Goal: Task Accomplishment & Management: Complete application form

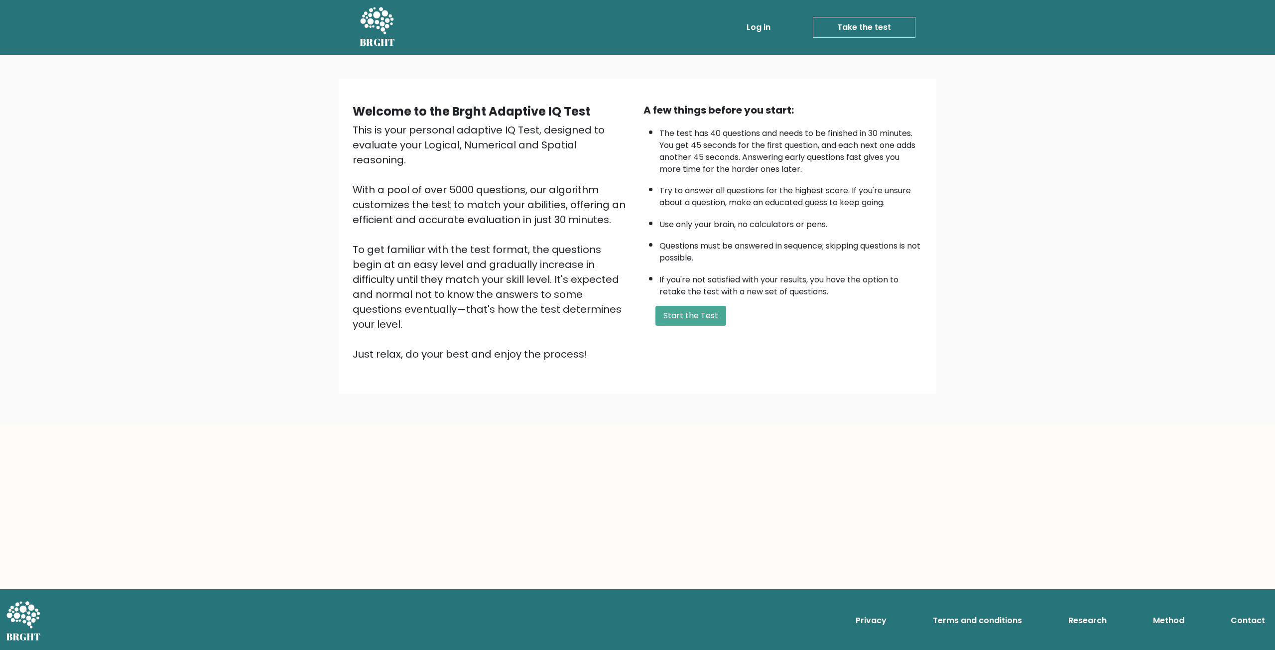
click at [757, 424] on body "BRGHT BRGHT Log in Take the test Take the test Welcome to the Brght Adaptive IQ…" at bounding box center [637, 325] width 1275 height 650
click at [694, 314] on button "Start the Test" at bounding box center [690, 316] width 71 height 20
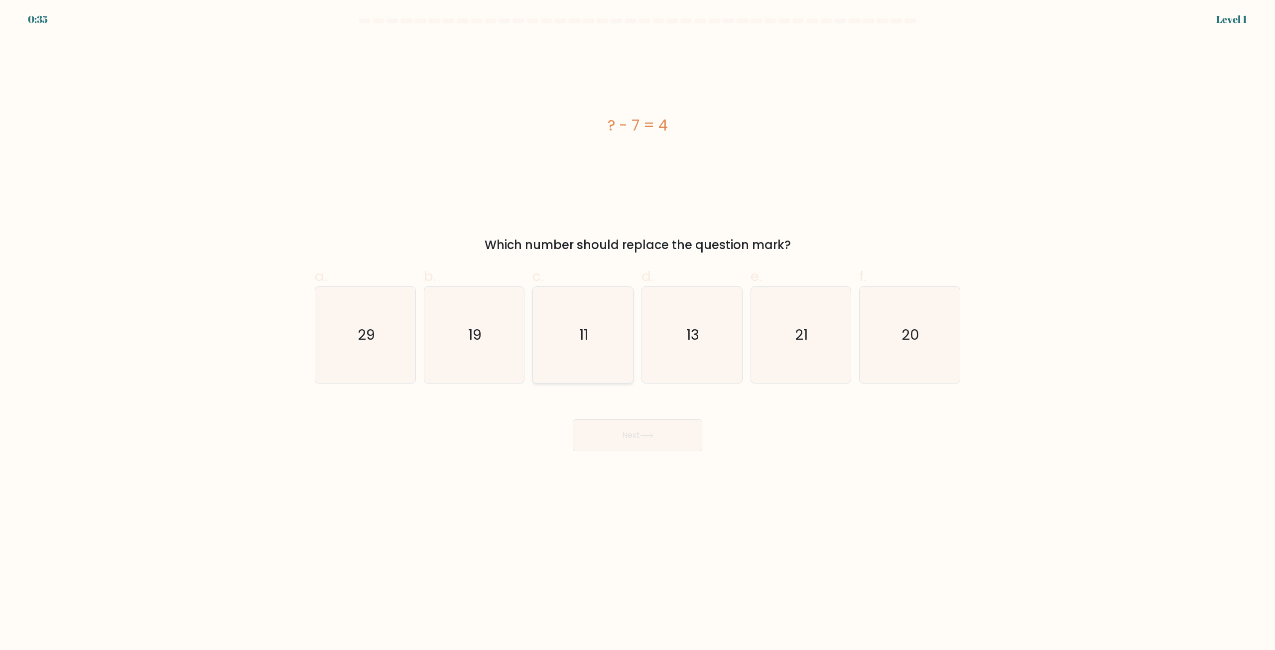
click at [602, 335] on icon "11" at bounding box center [583, 335] width 96 height 96
click at [638, 332] on input "c. 11" at bounding box center [638, 328] width 0 height 6
radio input "true"
click at [651, 424] on button "Next" at bounding box center [638, 435] width 130 height 32
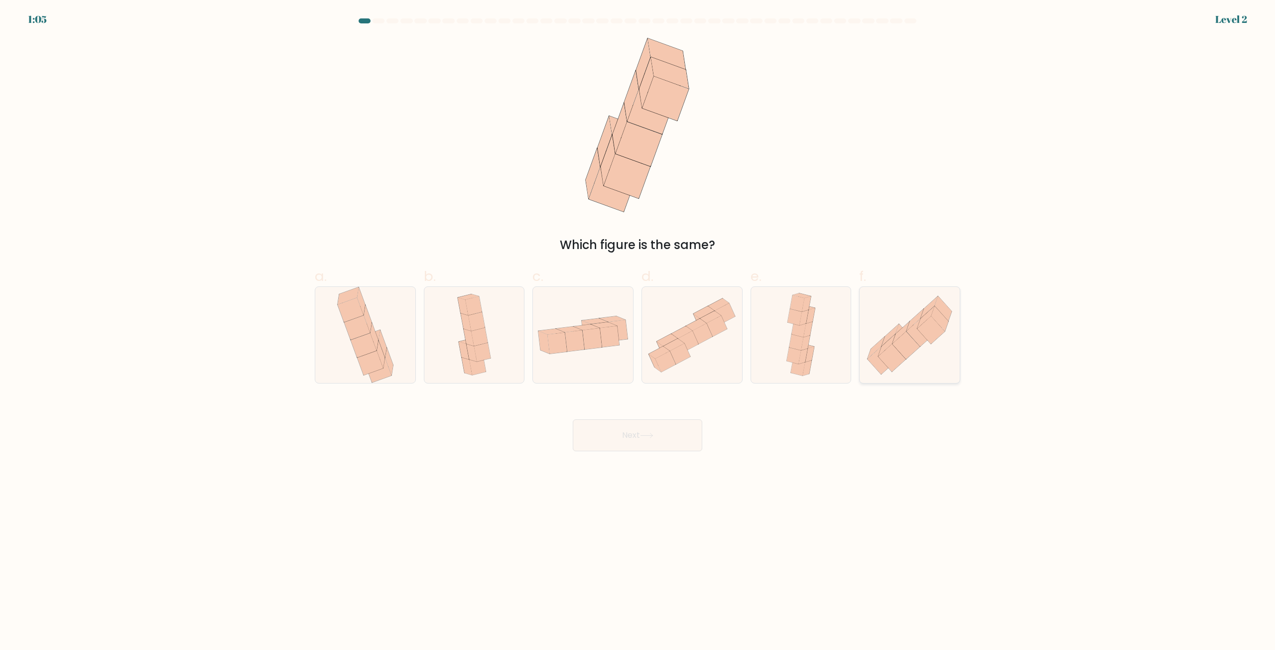
click at [936, 329] on icon at bounding box center [930, 330] width 27 height 28
click at [638, 329] on input "f." at bounding box center [638, 328] width 0 height 6
radio input "true"
click at [601, 449] on button "Next" at bounding box center [638, 435] width 130 height 32
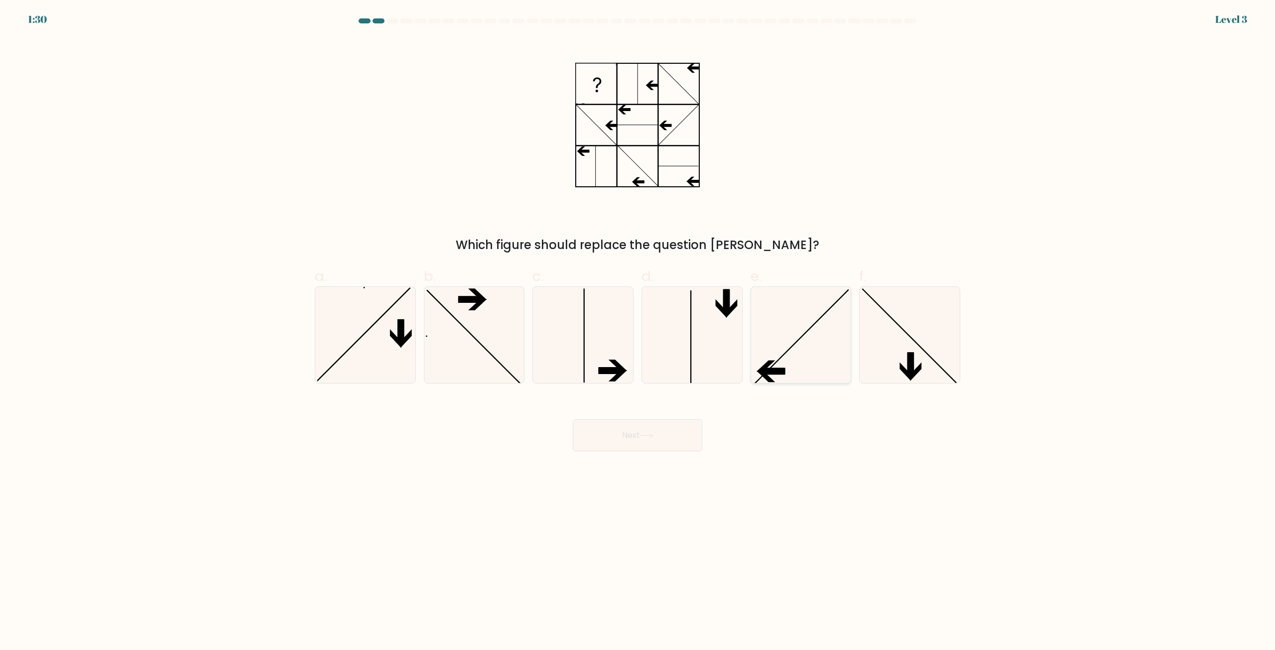
click at [782, 363] on icon at bounding box center [801, 335] width 96 height 96
click at [638, 332] on input "e." at bounding box center [638, 328] width 0 height 6
radio input "true"
click at [667, 429] on button "Next" at bounding box center [638, 435] width 130 height 32
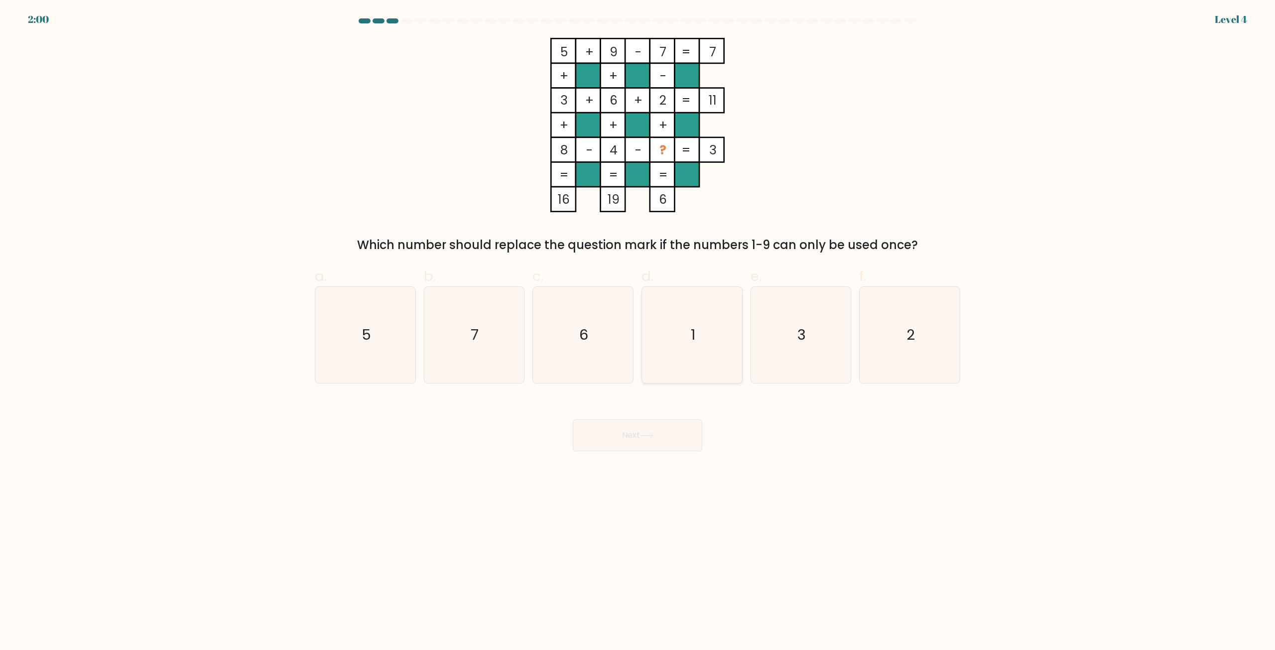
click at [702, 340] on icon "1" at bounding box center [692, 335] width 96 height 96
click at [638, 332] on input "d. 1" at bounding box center [638, 328] width 0 height 6
radio input "true"
click at [647, 432] on button "Next" at bounding box center [638, 435] width 130 height 32
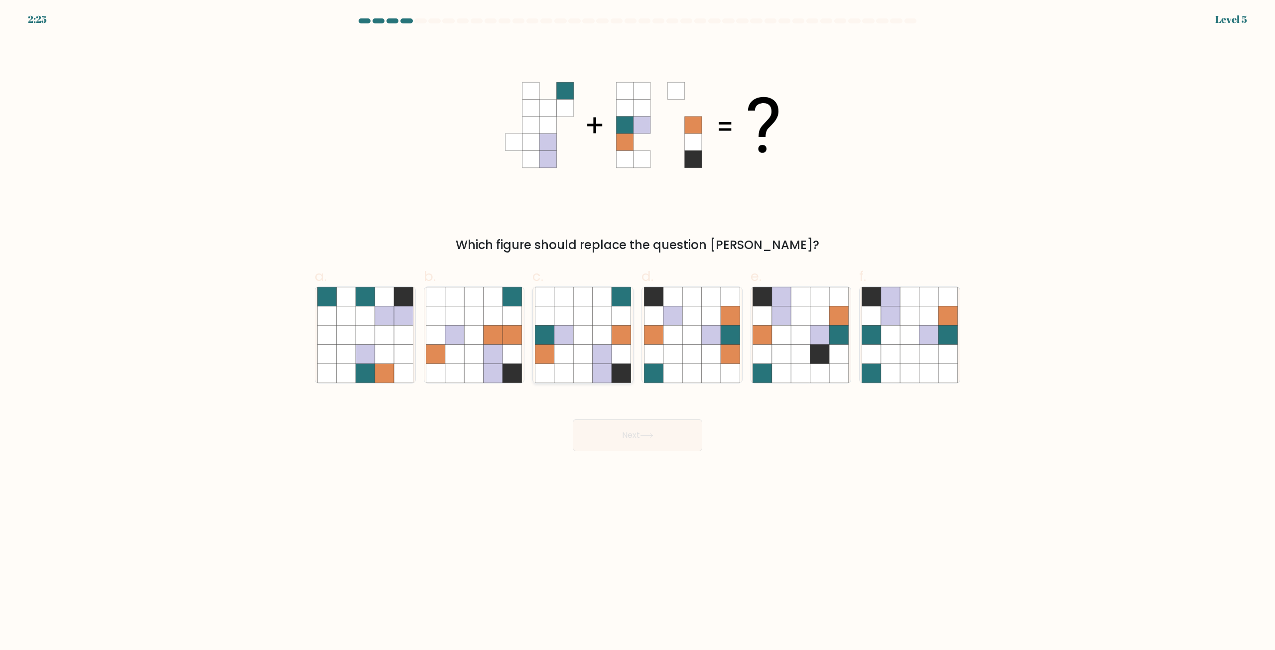
click at [573, 320] on icon at bounding box center [563, 315] width 19 height 19
click at [638, 325] on input "c." at bounding box center [638, 328] width 0 height 6
radio input "true"
click at [623, 438] on button "Next" at bounding box center [638, 435] width 130 height 32
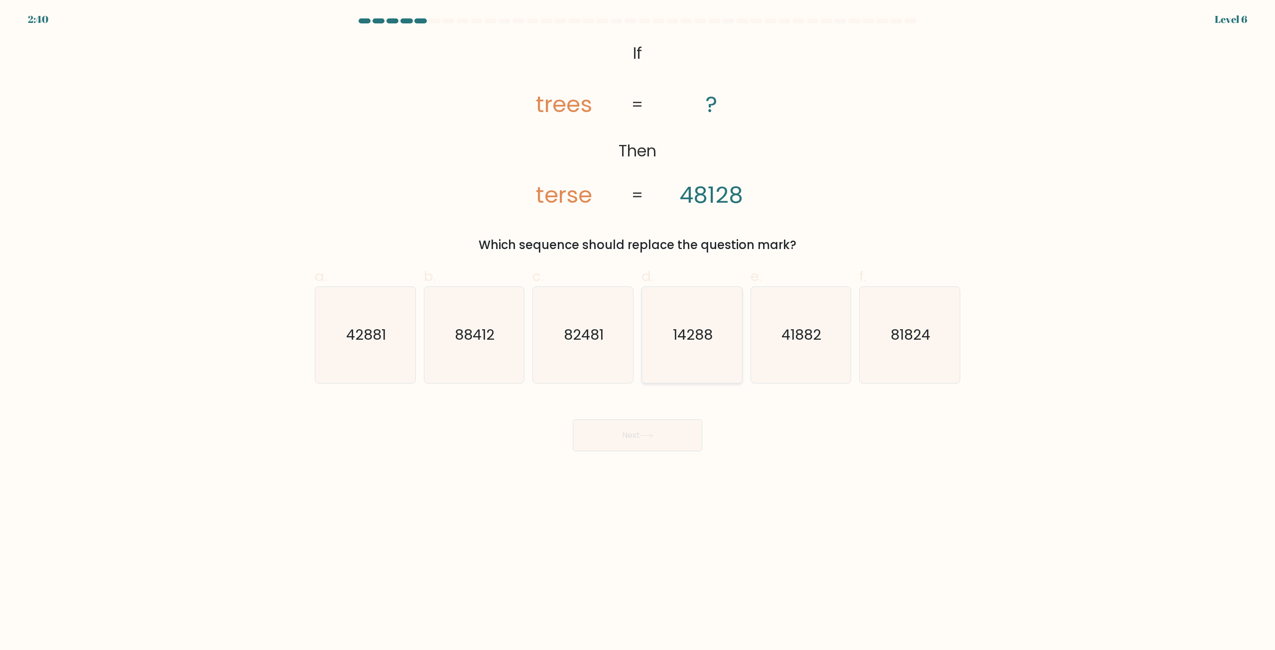
click at [703, 311] on icon "14288" at bounding box center [692, 335] width 96 height 96
click at [638, 325] on input "d. 14288" at bounding box center [638, 328] width 0 height 6
radio input "true"
click at [651, 445] on button "Next" at bounding box center [638, 435] width 130 height 32
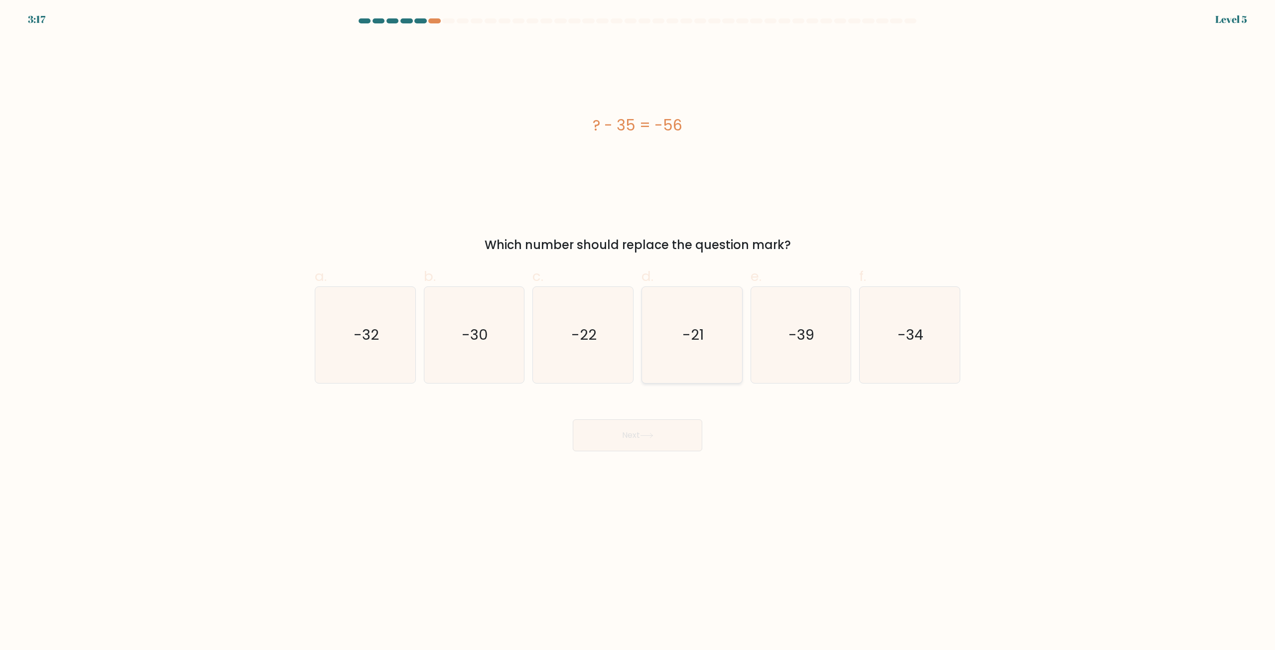
click at [688, 327] on text "-21" at bounding box center [692, 335] width 21 height 20
click at [638, 327] on input "d. -21" at bounding box center [638, 328] width 0 height 6
radio input "true"
click at [661, 434] on button "Next" at bounding box center [638, 435] width 130 height 32
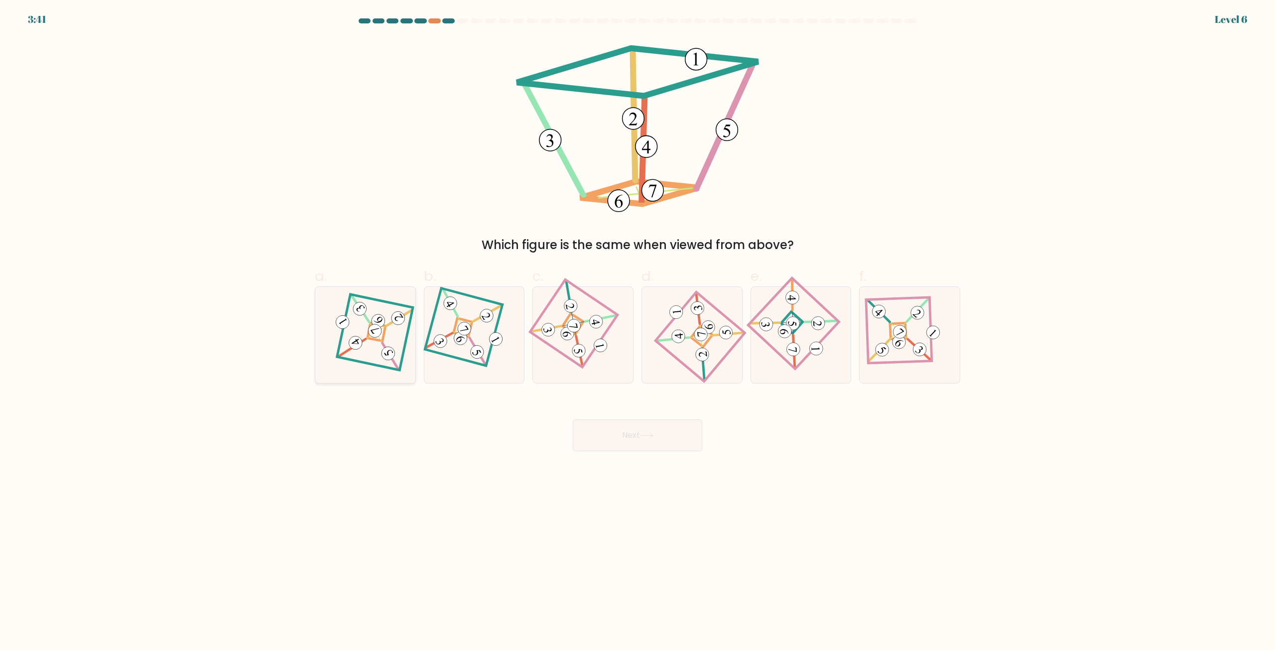
click at [363, 340] on 674 at bounding box center [352, 347] width 26 height 26
click at [638, 332] on input "a." at bounding box center [638, 328] width 0 height 6
radio input "true"
click at [674, 440] on button "Next" at bounding box center [638, 435] width 130 height 32
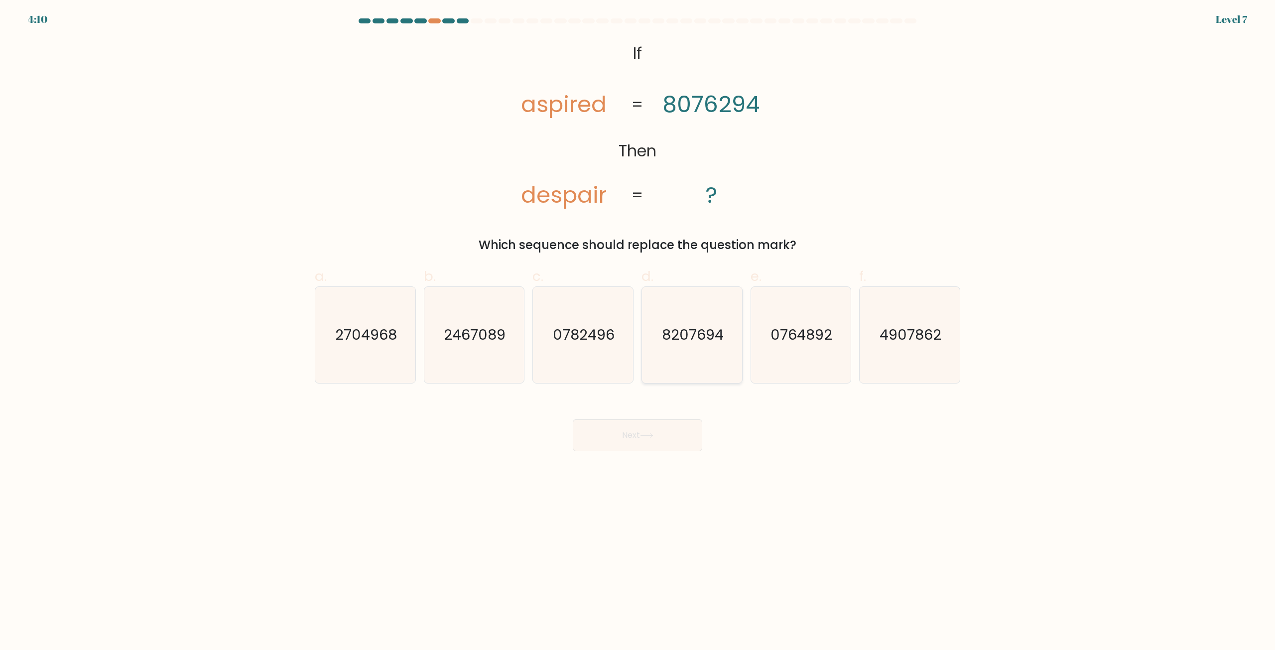
click at [693, 349] on icon "8207694" at bounding box center [692, 335] width 96 height 96
click at [638, 332] on input "d. 8207694" at bounding box center [638, 328] width 0 height 6
radio input "true"
click at [502, 315] on icon "2467089" at bounding box center [474, 335] width 96 height 96
click at [638, 325] on input "b. 2467089" at bounding box center [638, 328] width 0 height 6
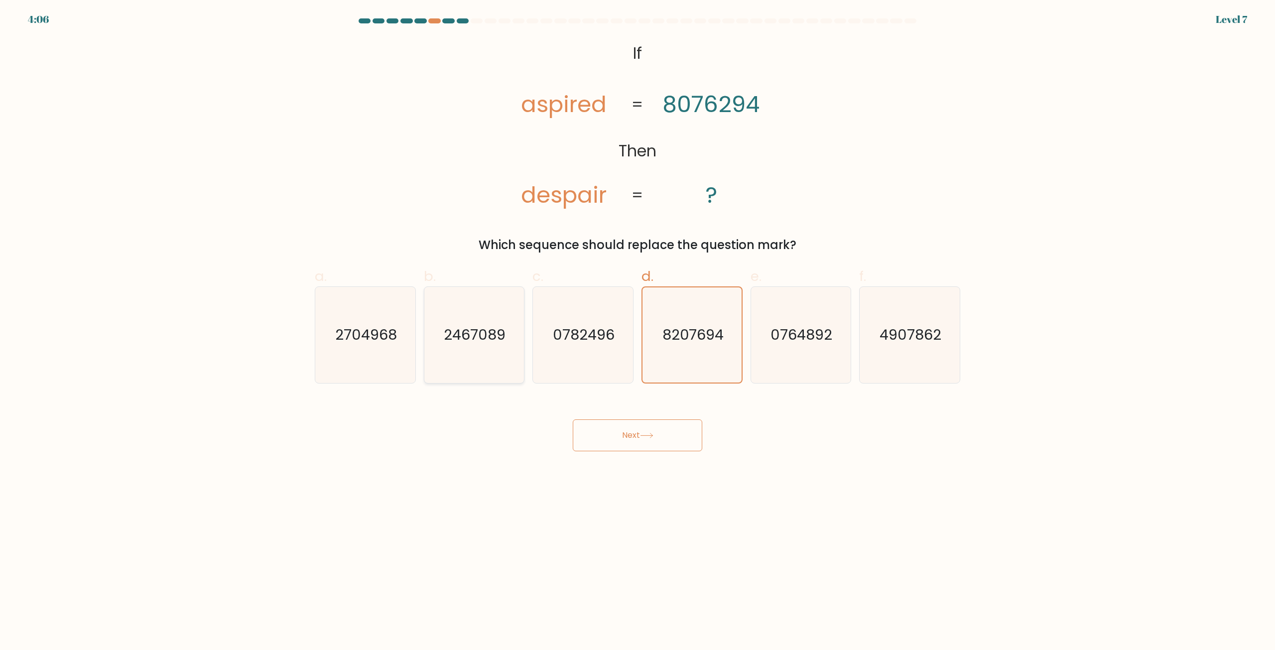
radio input "true"
click at [620, 431] on button "Next" at bounding box center [638, 435] width 130 height 32
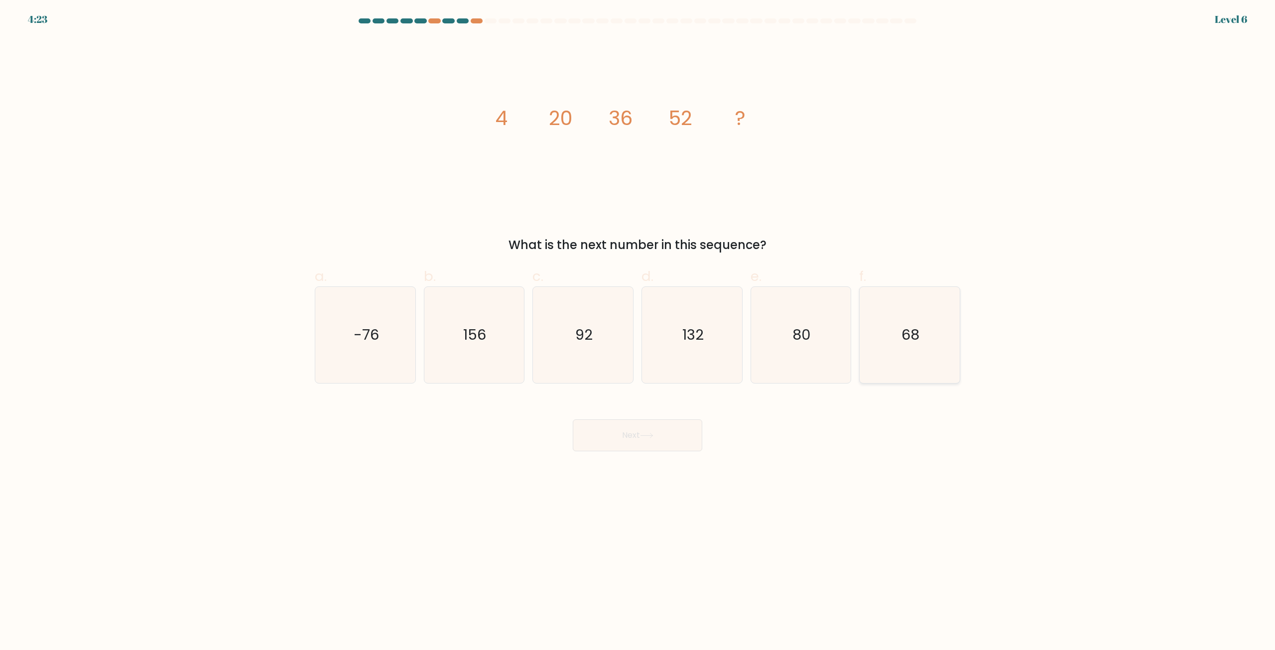
click at [939, 340] on icon "68" at bounding box center [910, 335] width 96 height 96
click at [638, 332] on input "f. 68" at bounding box center [638, 328] width 0 height 6
radio input "true"
click at [628, 445] on button "Next" at bounding box center [638, 435] width 130 height 32
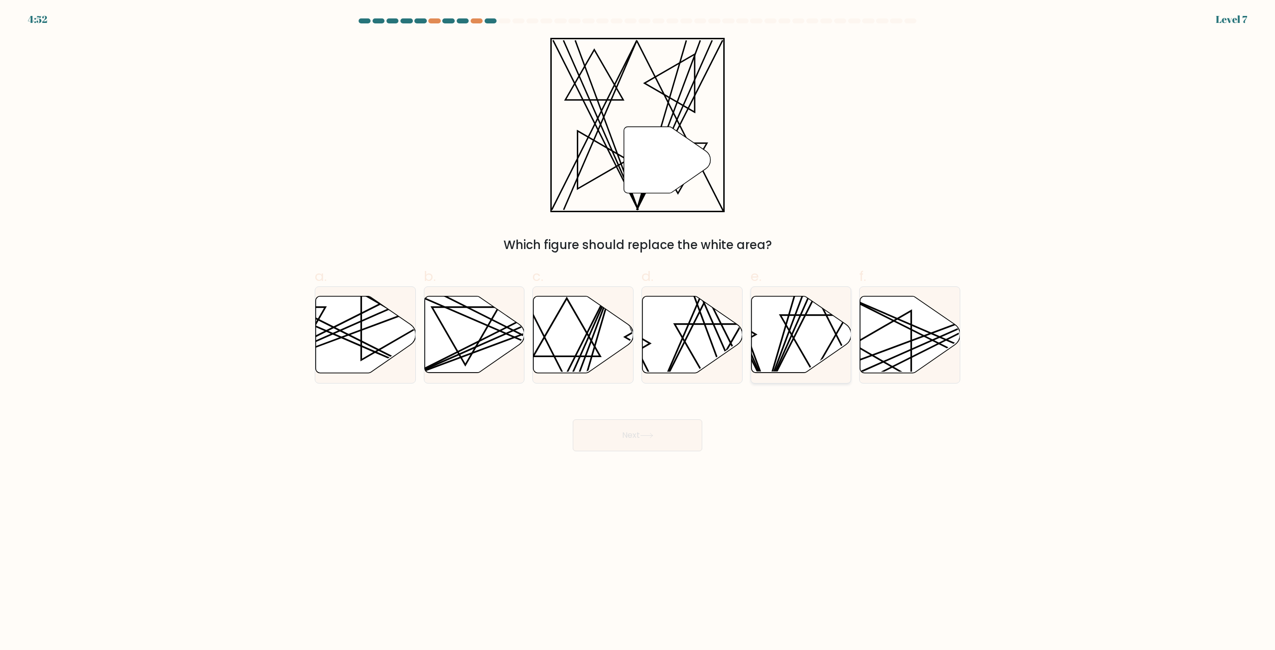
click at [808, 326] on icon at bounding box center [801, 334] width 100 height 77
click at [638, 326] on input "e." at bounding box center [638, 328] width 0 height 6
radio input "true"
click at [673, 430] on button "Next" at bounding box center [638, 435] width 130 height 32
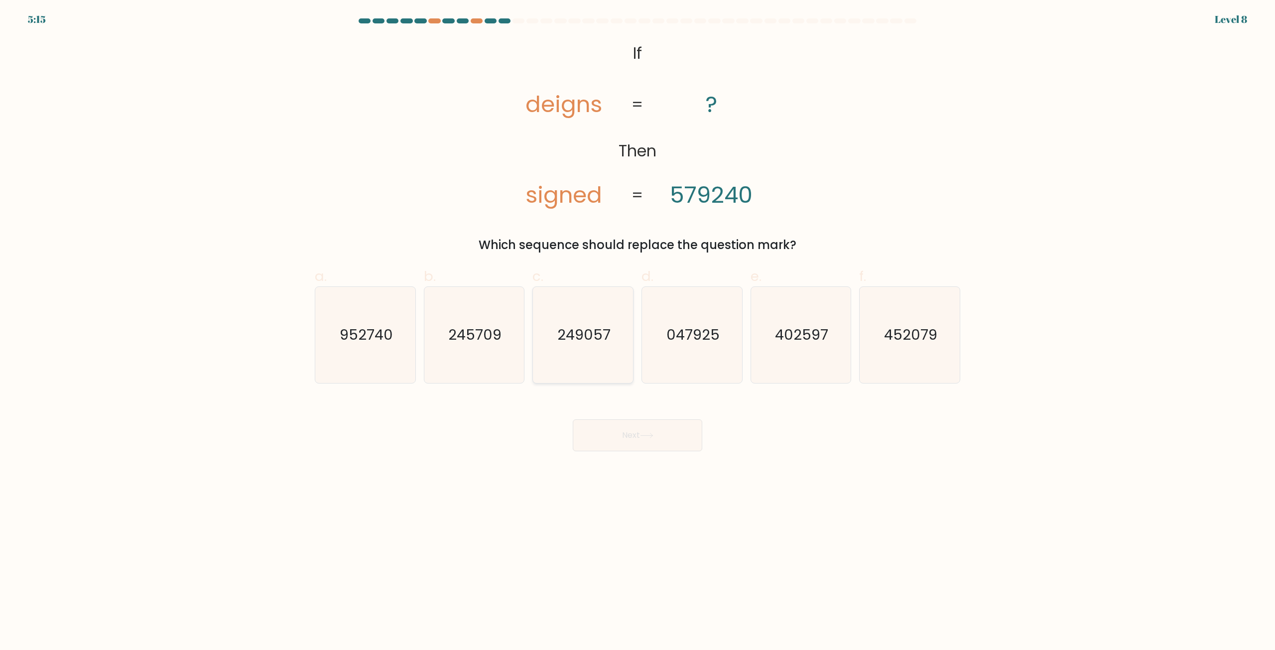
click at [599, 331] on text "249057" at bounding box center [583, 335] width 53 height 20
click at [638, 331] on input "c. 249057" at bounding box center [638, 328] width 0 height 6
radio input "true"
click at [651, 435] on icon at bounding box center [646, 435] width 13 height 5
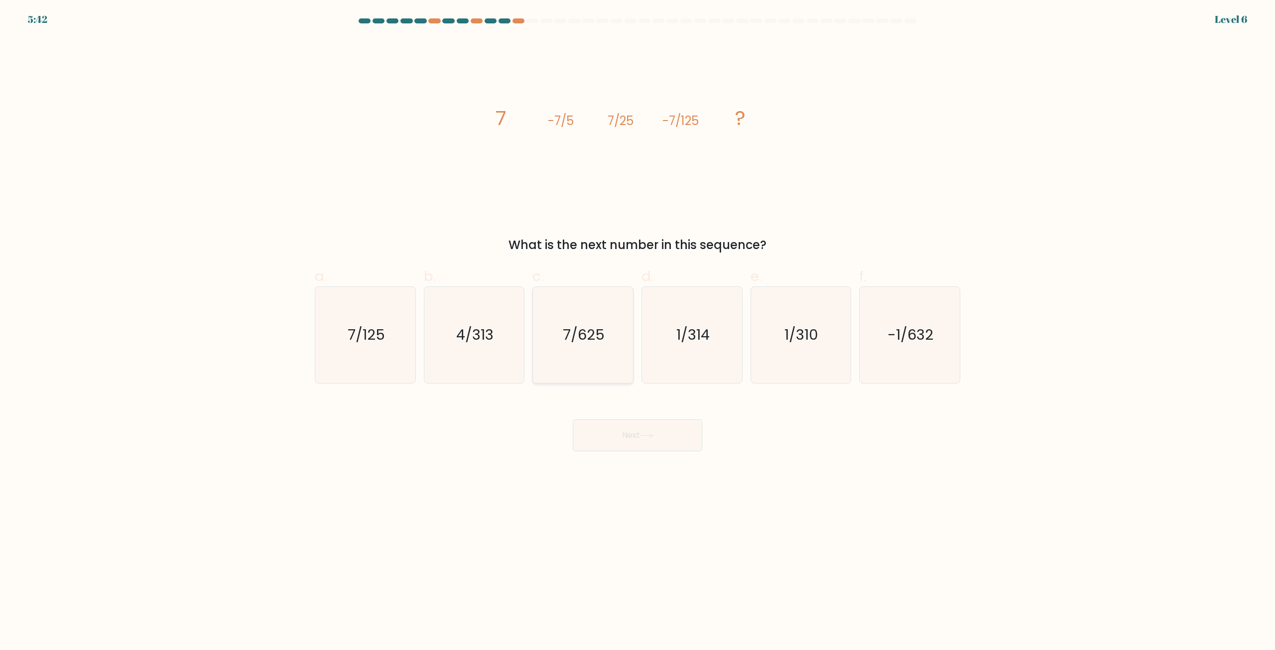
click at [613, 362] on icon "7/625" at bounding box center [583, 335] width 96 height 96
click at [638, 332] on input "c. 7/625" at bounding box center [638, 328] width 0 height 6
radio input "true"
click at [638, 430] on button "Next" at bounding box center [638, 435] width 130 height 32
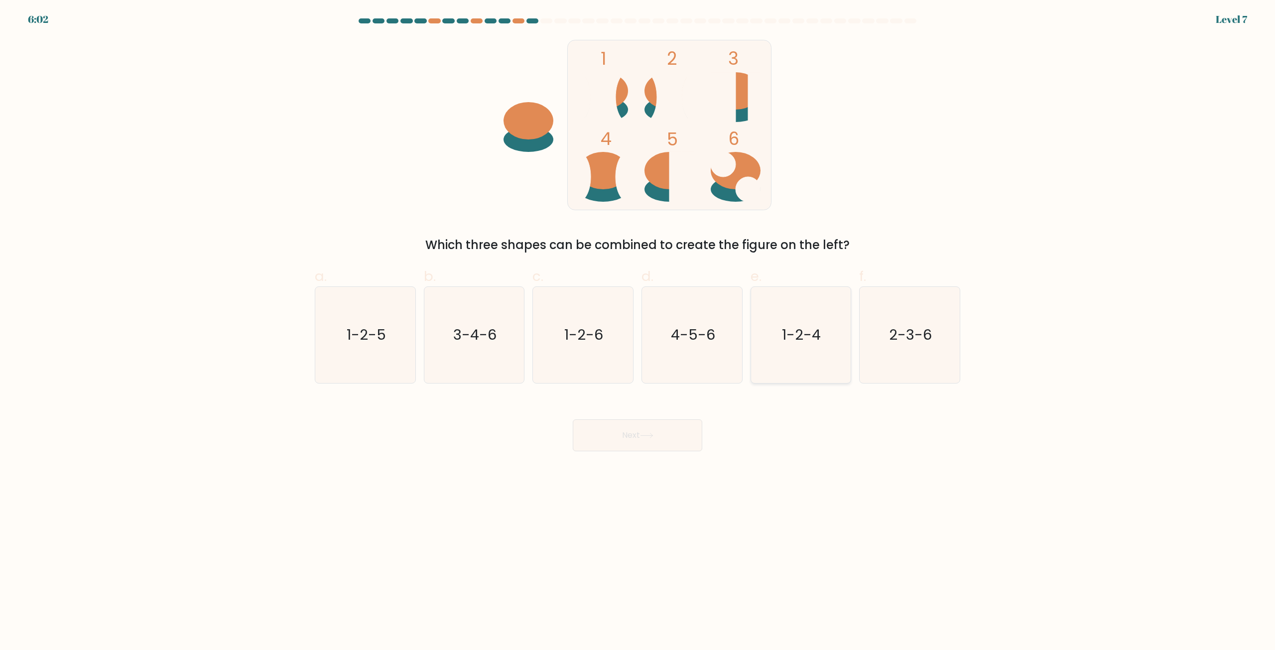
click at [800, 342] on text "1-2-4" at bounding box center [801, 335] width 39 height 20
click at [638, 332] on input "e. 1-2-4" at bounding box center [638, 328] width 0 height 6
radio input "true"
click at [637, 439] on button "Next" at bounding box center [638, 435] width 130 height 32
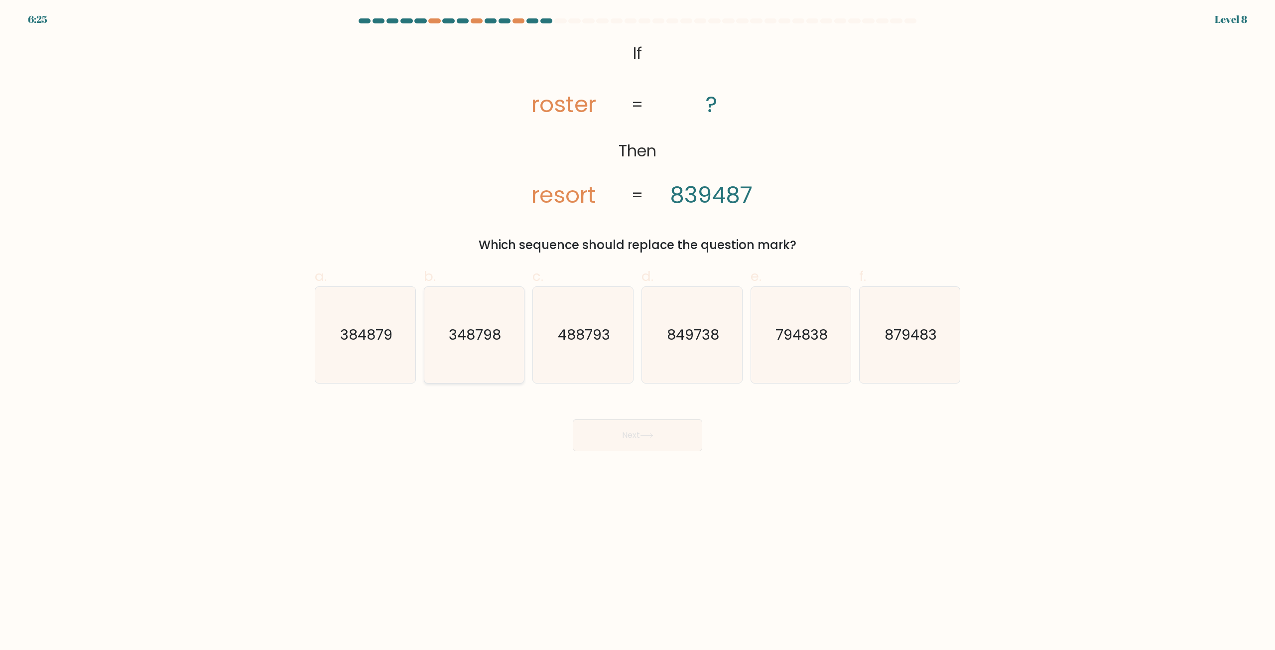
drag, startPoint x: 452, startPoint y: 340, endPoint x: 458, endPoint y: 342, distance: 6.2
click at [453, 341] on text "348798" at bounding box center [475, 335] width 52 height 20
click at [638, 332] on input "b. 348798" at bounding box center [638, 328] width 0 height 6
radio input "true"
click at [594, 427] on button "Next" at bounding box center [638, 435] width 130 height 32
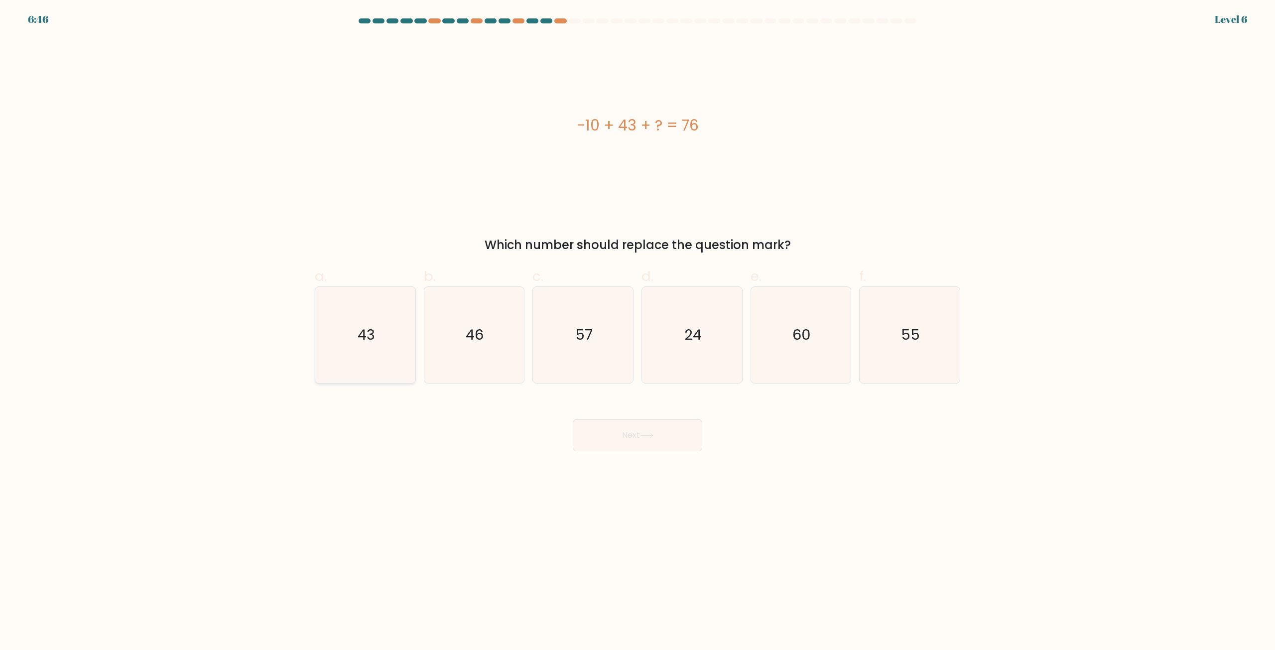
click at [316, 368] on div "43" at bounding box center [365, 334] width 101 height 97
click at [638, 332] on input "a. 43" at bounding box center [638, 328] width 0 height 6
radio input "true"
click at [641, 429] on button "Next" at bounding box center [638, 435] width 130 height 32
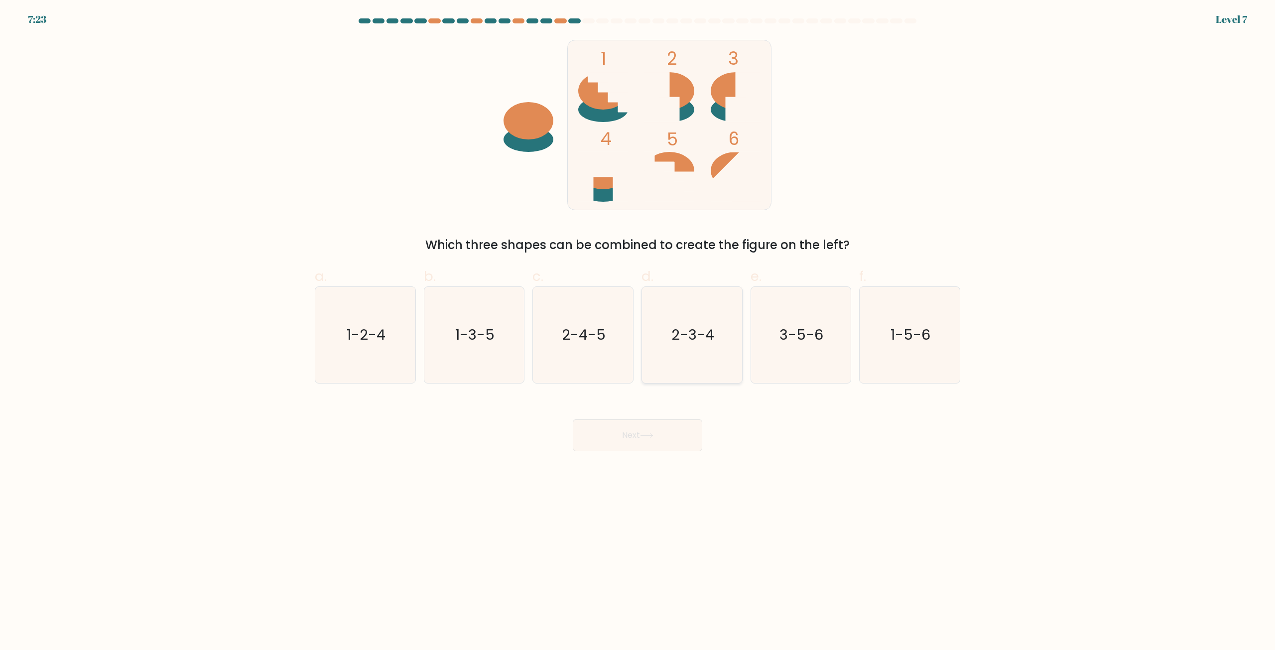
click at [700, 340] on text "2-3-4" at bounding box center [692, 335] width 43 height 20
click at [638, 332] on input "d. 2-3-4" at bounding box center [638, 328] width 0 height 6
radio input "true"
click at [641, 442] on button "Next" at bounding box center [638, 435] width 130 height 32
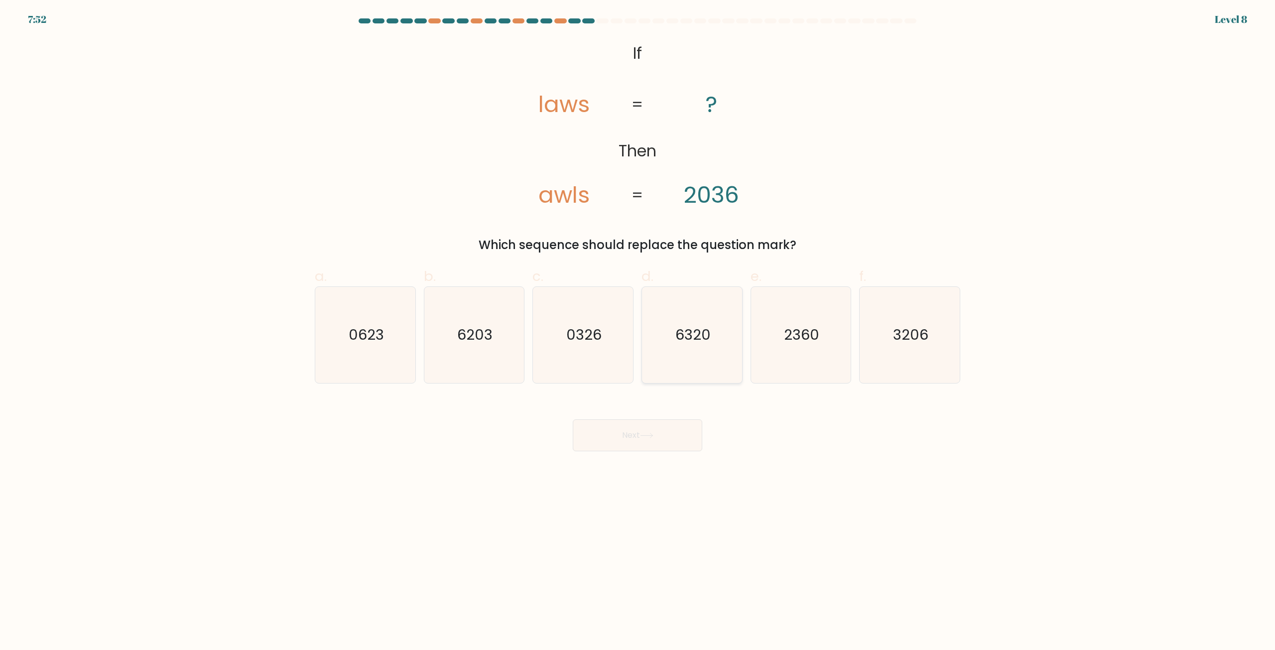
drag, startPoint x: 731, startPoint y: 337, endPoint x: 729, endPoint y: 342, distance: 6.0
click at [731, 338] on icon "6320" at bounding box center [692, 335] width 96 height 96
click at [638, 332] on input "d. 6320" at bounding box center [638, 328] width 0 height 6
radio input "true"
click at [665, 434] on button "Next" at bounding box center [638, 435] width 130 height 32
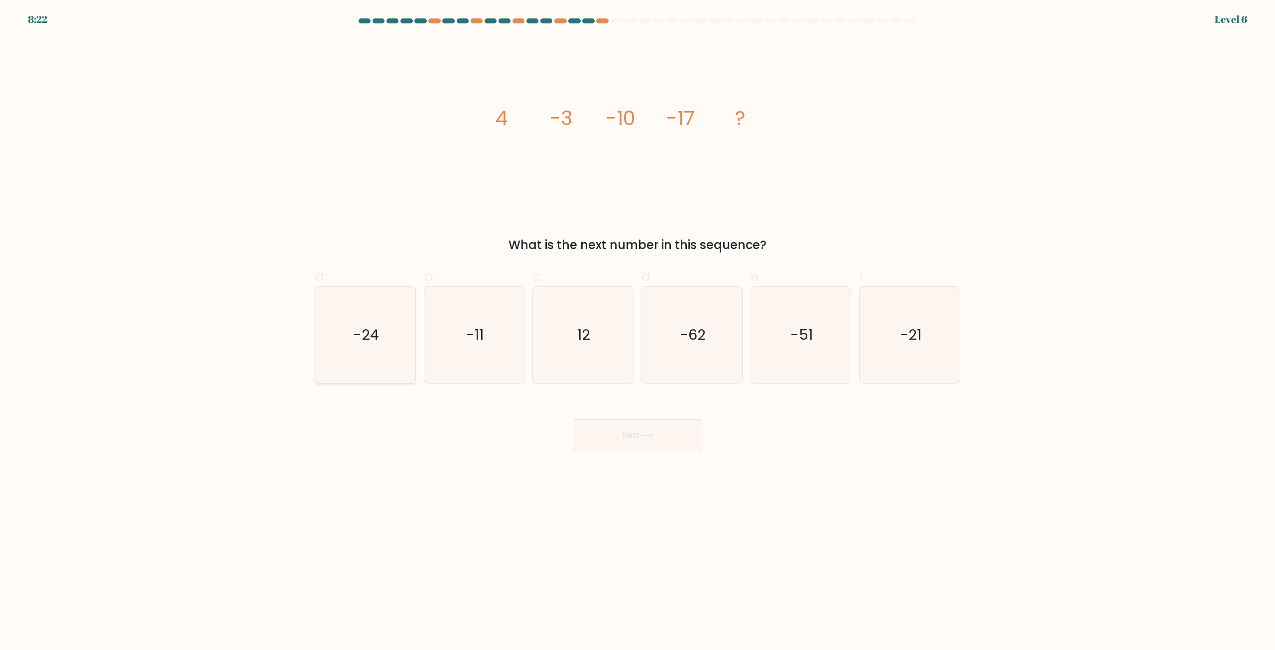
click at [377, 343] on text "-24" at bounding box center [366, 335] width 26 height 20
click at [638, 332] on input "a. -24" at bounding box center [638, 328] width 0 height 6
radio input "true"
click at [658, 431] on button "Next" at bounding box center [638, 435] width 130 height 32
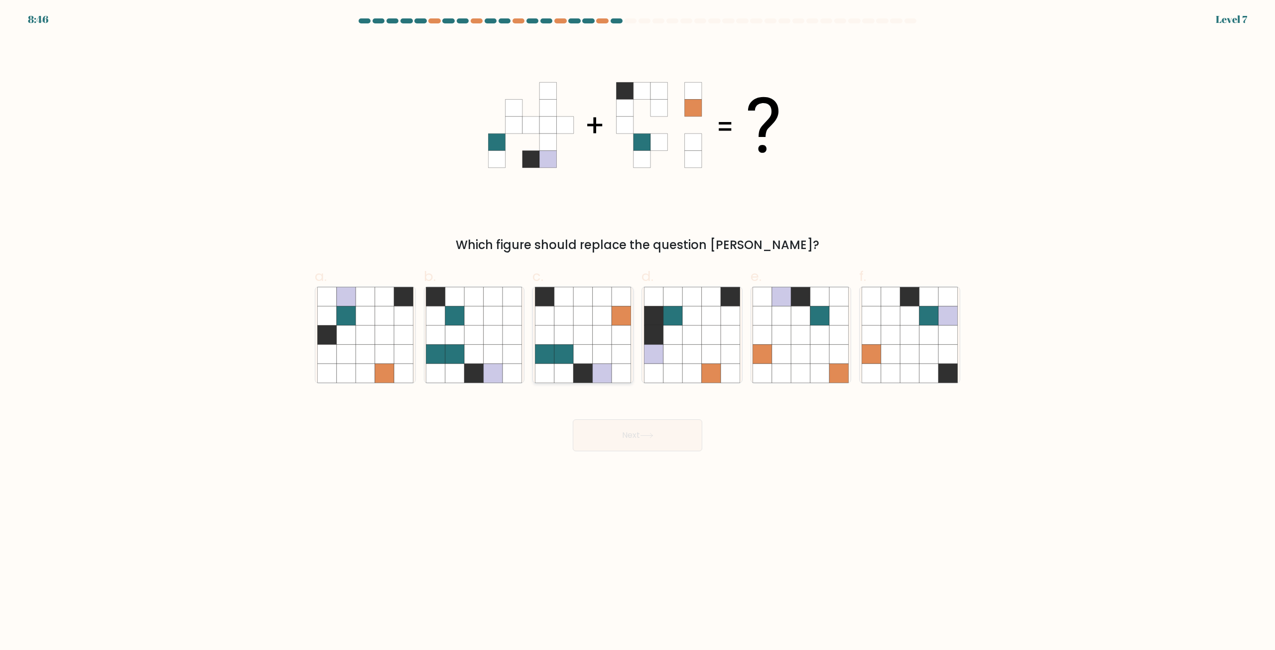
click at [603, 328] on icon at bounding box center [602, 335] width 19 height 19
click at [638, 328] on input "c." at bounding box center [638, 328] width 0 height 6
radio input "true"
click at [670, 451] on button "Next" at bounding box center [638, 435] width 130 height 32
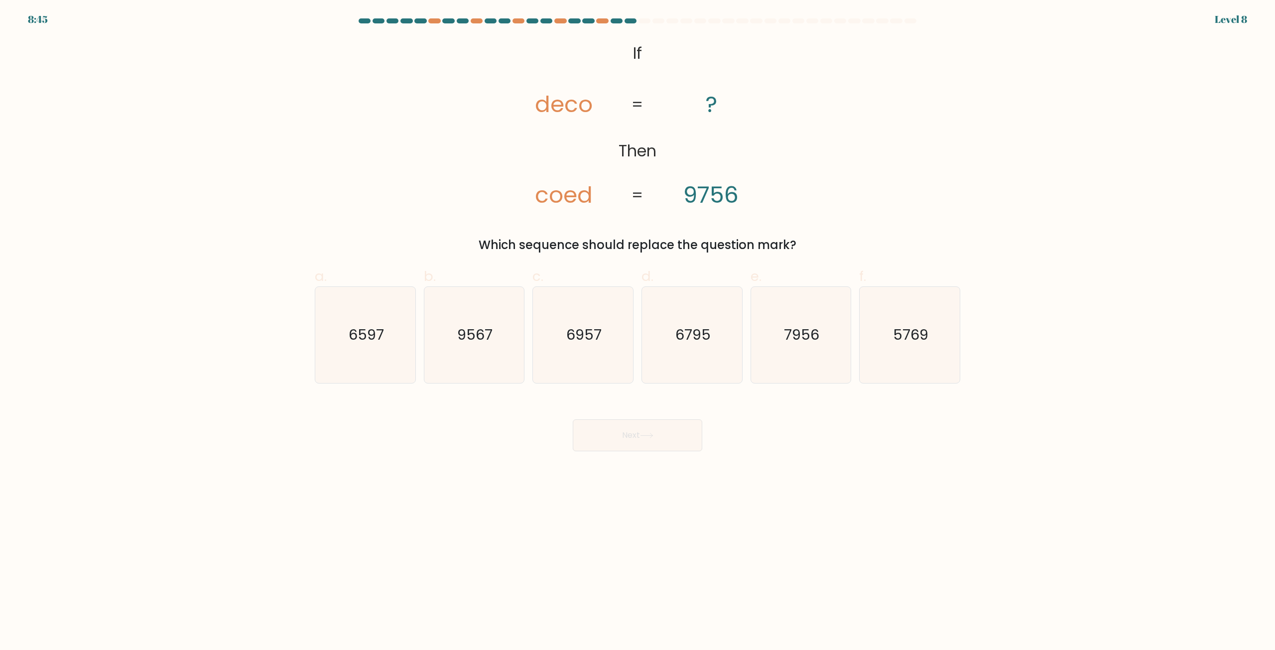
click at [669, 435] on button "Next" at bounding box center [638, 435] width 130 height 32
click at [659, 255] on form "If ?" at bounding box center [637, 234] width 1275 height 433
click at [673, 317] on icon "6795" at bounding box center [692, 335] width 96 height 96
click at [638, 325] on input "d. 6795" at bounding box center [638, 328] width 0 height 6
radio input "true"
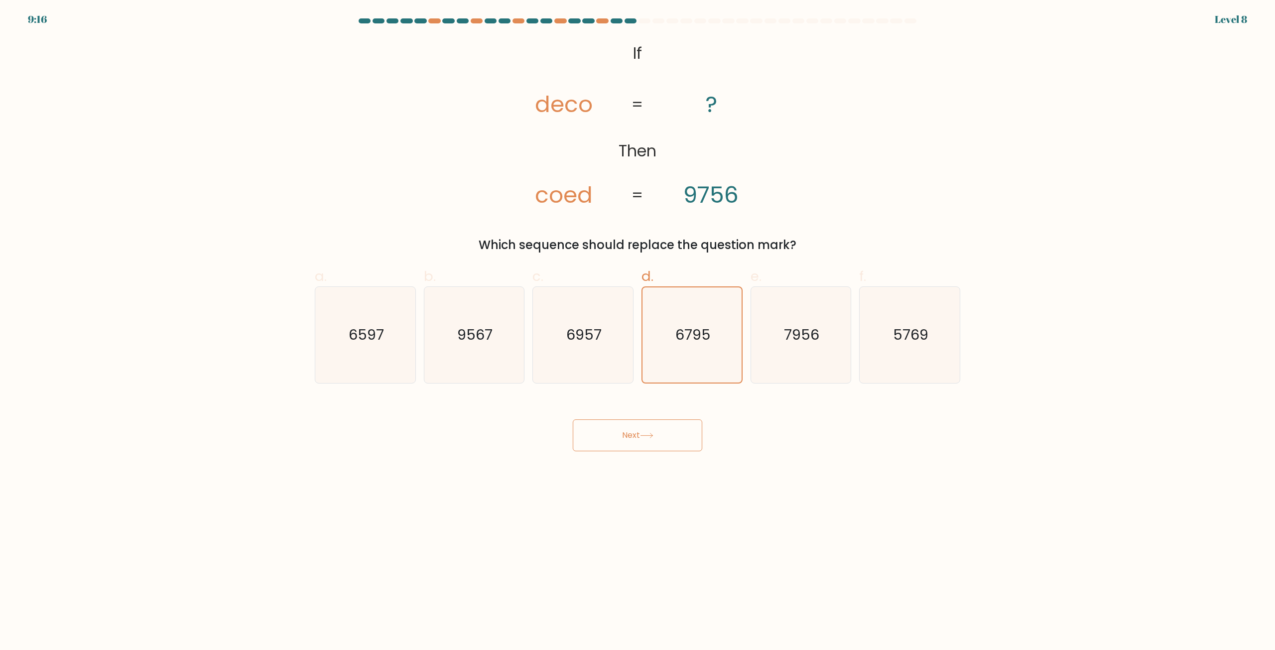
click at [636, 432] on button "Next" at bounding box center [638, 435] width 130 height 32
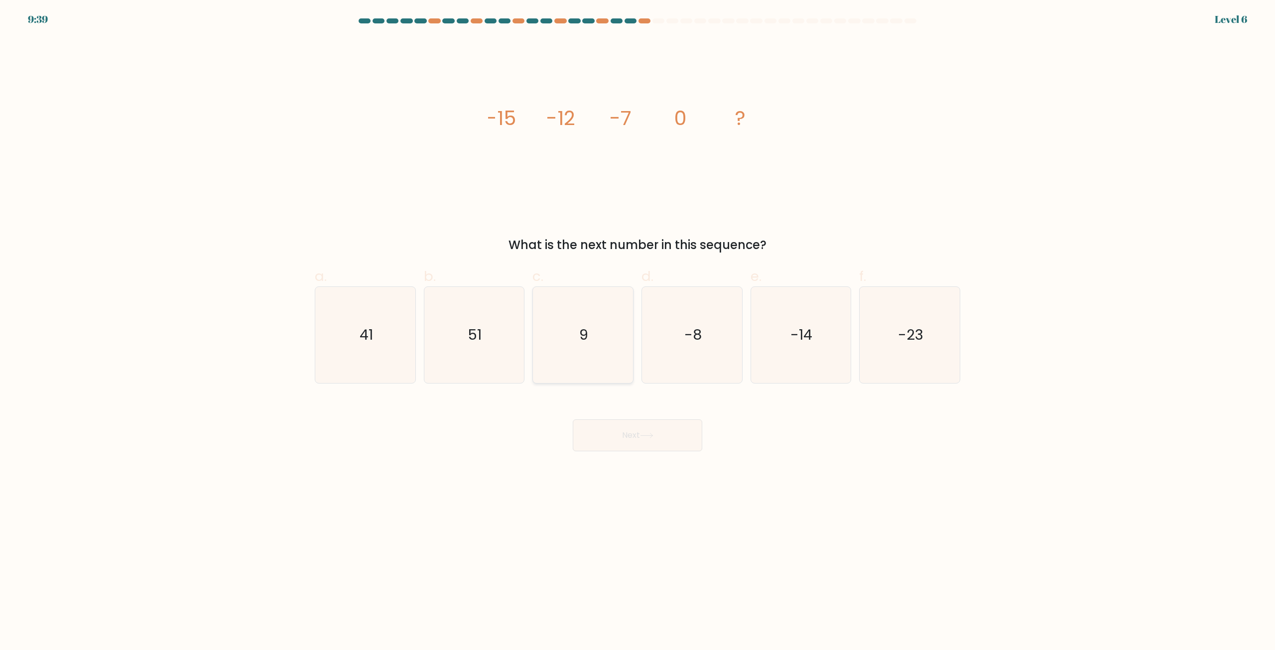
click at [593, 350] on icon "9" at bounding box center [583, 335] width 96 height 96
click at [638, 332] on input "c. 9" at bounding box center [638, 328] width 0 height 6
radio input "true"
click at [645, 432] on button "Next" at bounding box center [638, 435] width 130 height 32
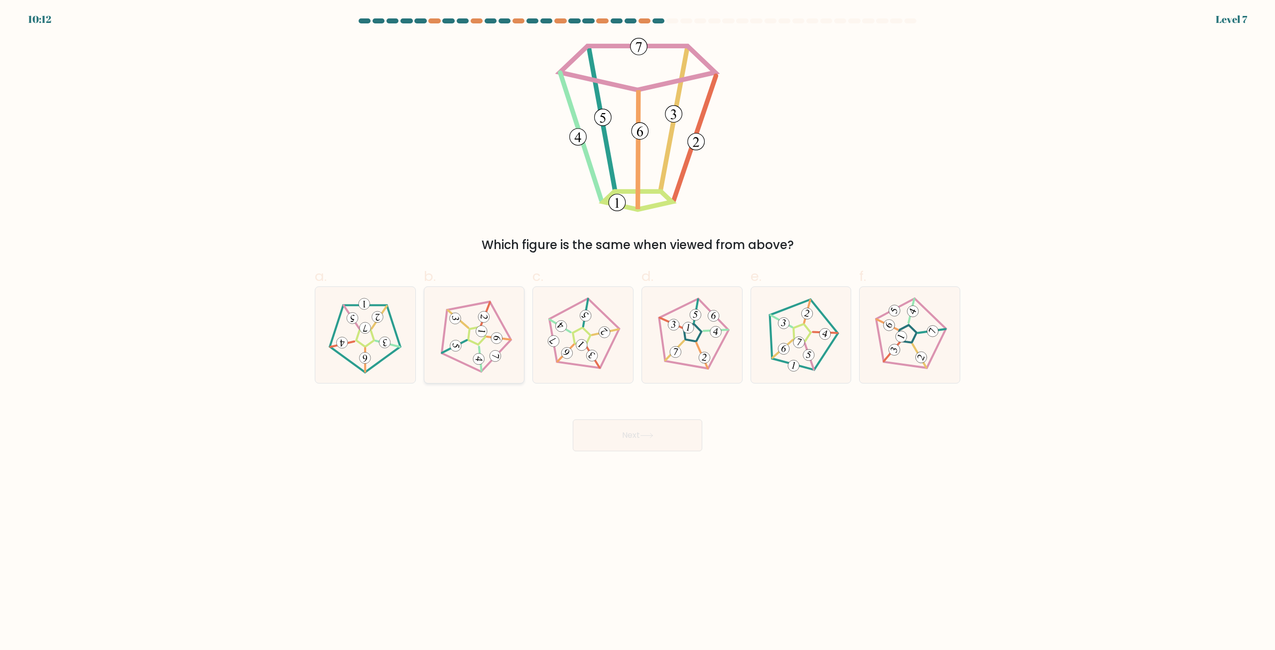
click at [479, 355] on 556 at bounding box center [479, 359] width 12 height 12
click at [638, 332] on input "b." at bounding box center [638, 328] width 0 height 6
radio input "true"
click at [631, 438] on button "Next" at bounding box center [638, 435] width 130 height 32
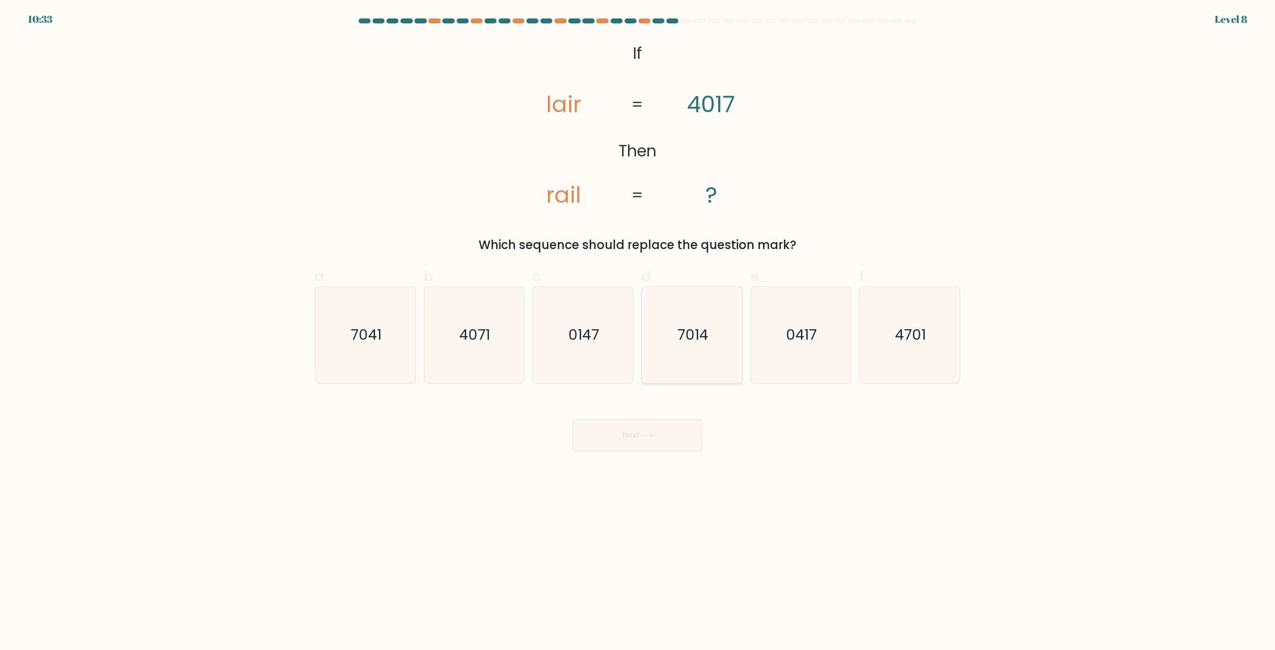
click at [693, 343] on text "7014" at bounding box center [692, 335] width 31 height 20
click at [638, 332] on input "d. 7014" at bounding box center [638, 328] width 0 height 6
radio input "true"
click at [673, 439] on button "Next" at bounding box center [638, 435] width 130 height 32
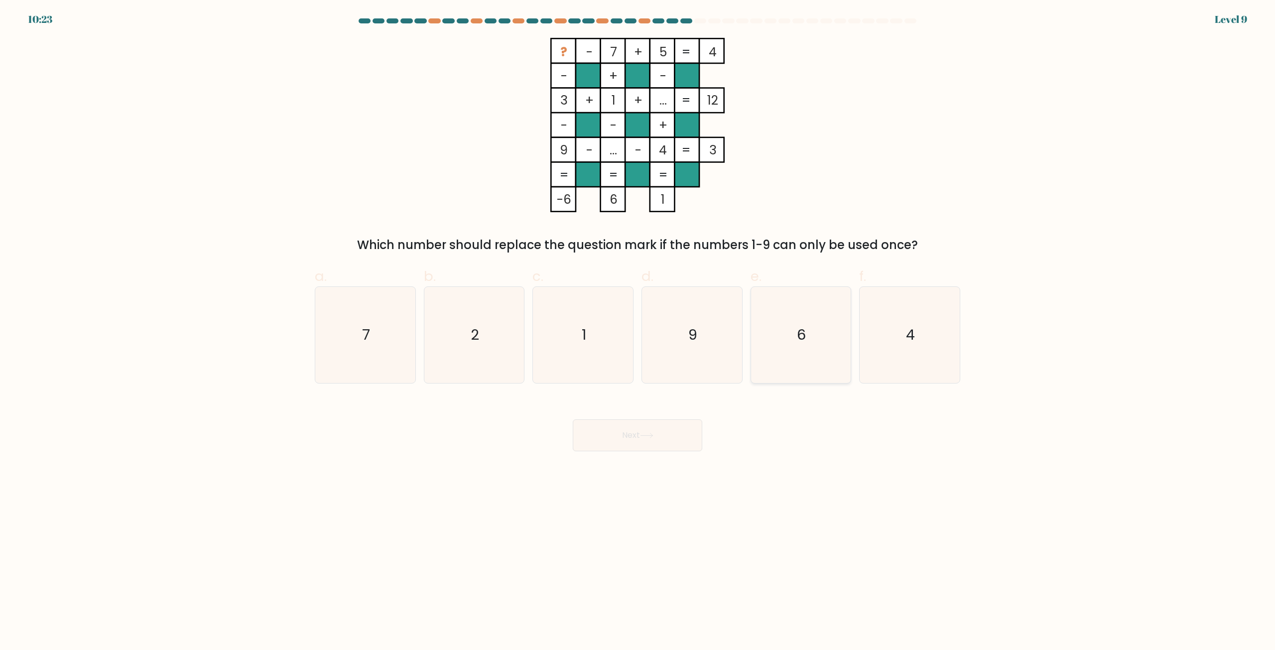
click at [822, 317] on icon "6" at bounding box center [801, 335] width 96 height 96
click at [638, 325] on input "e. 6" at bounding box center [638, 328] width 0 height 6
radio input "true"
click at [659, 432] on button "Next" at bounding box center [638, 435] width 130 height 32
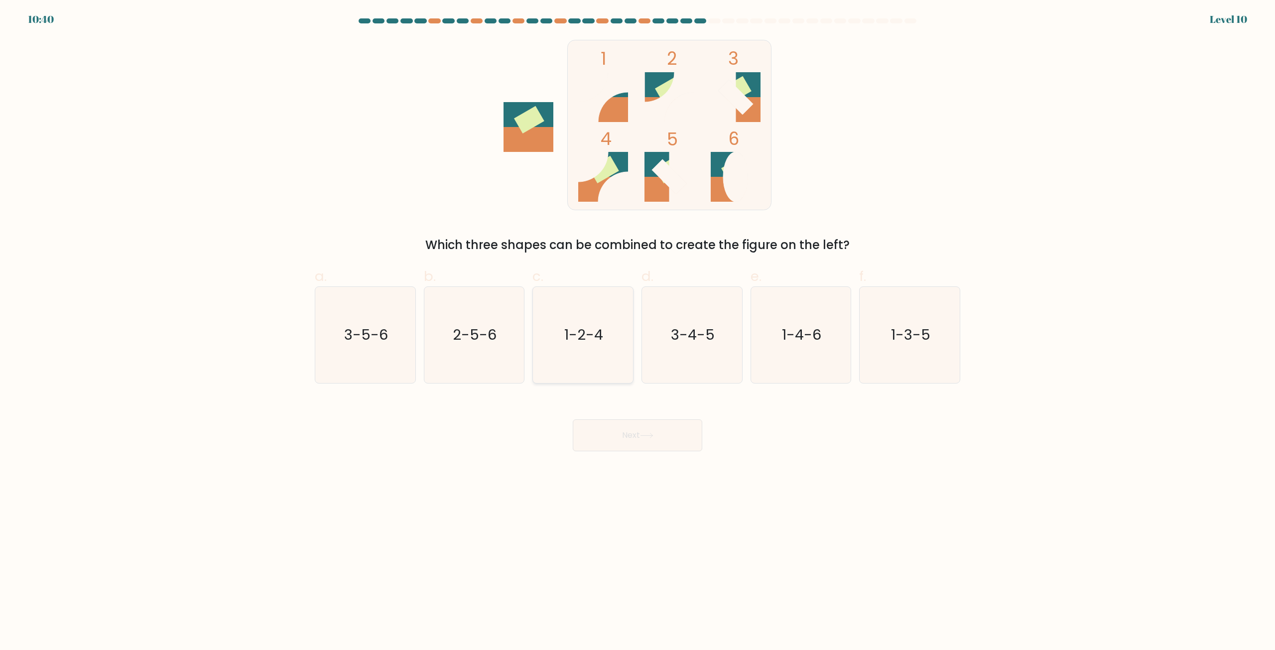
click at [614, 338] on icon "1-2-4" at bounding box center [583, 335] width 96 height 96
click at [638, 332] on input "c. 1-2-4" at bounding box center [638, 328] width 0 height 6
radio input "true"
click at [624, 430] on button "Next" at bounding box center [638, 435] width 130 height 32
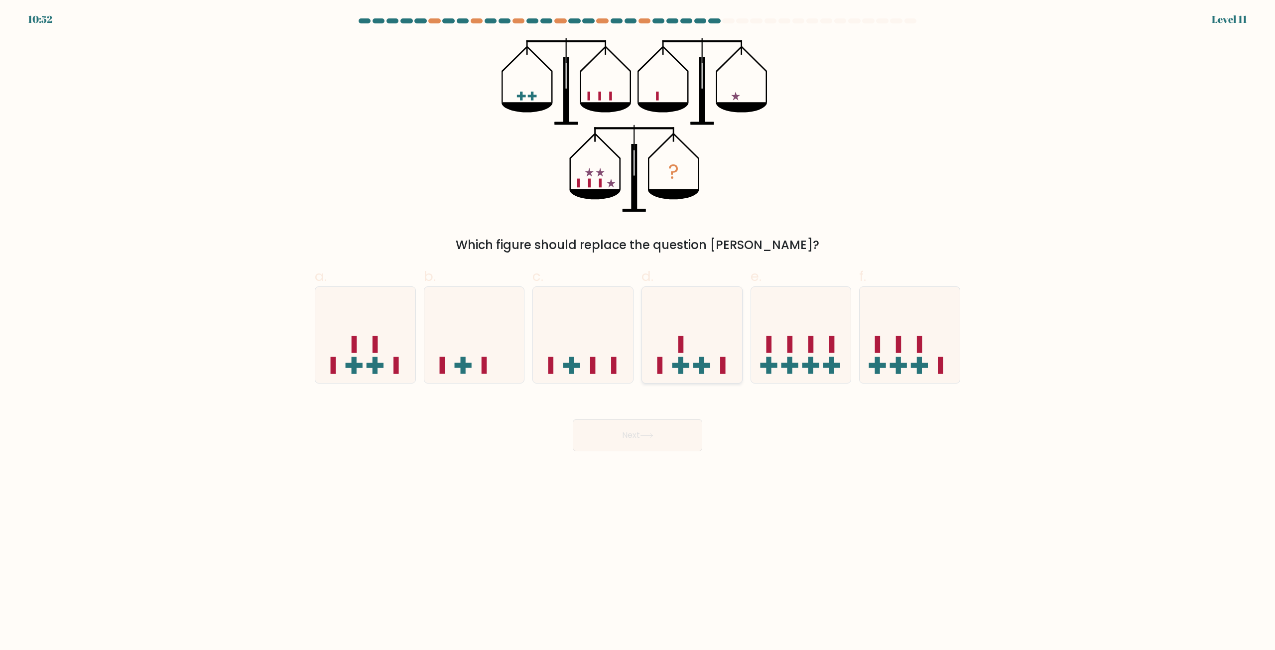
click at [694, 340] on icon at bounding box center [692, 335] width 100 height 83
click at [638, 332] on input "d." at bounding box center [638, 328] width 0 height 6
radio input "true"
click at [659, 434] on button "Next" at bounding box center [638, 435] width 130 height 32
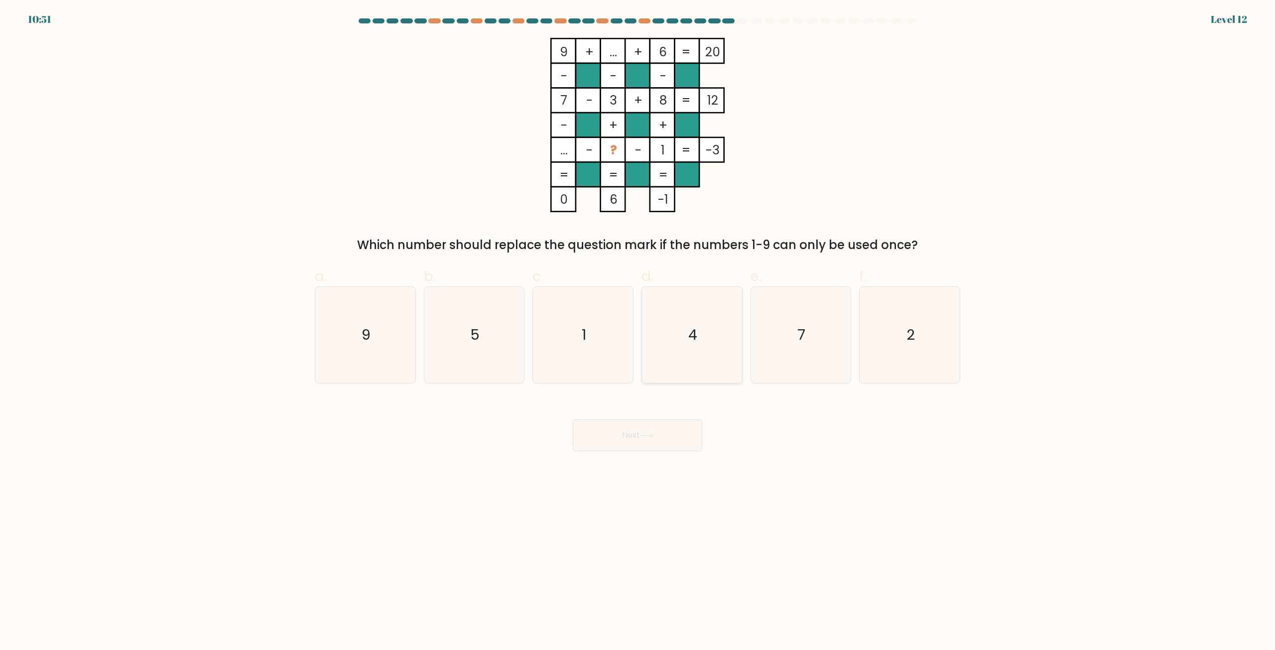
click at [700, 340] on icon "4" at bounding box center [692, 335] width 96 height 96
click at [638, 332] on input "d. 4" at bounding box center [638, 328] width 0 height 6
radio input "true"
click at [664, 432] on button "Next" at bounding box center [638, 435] width 130 height 32
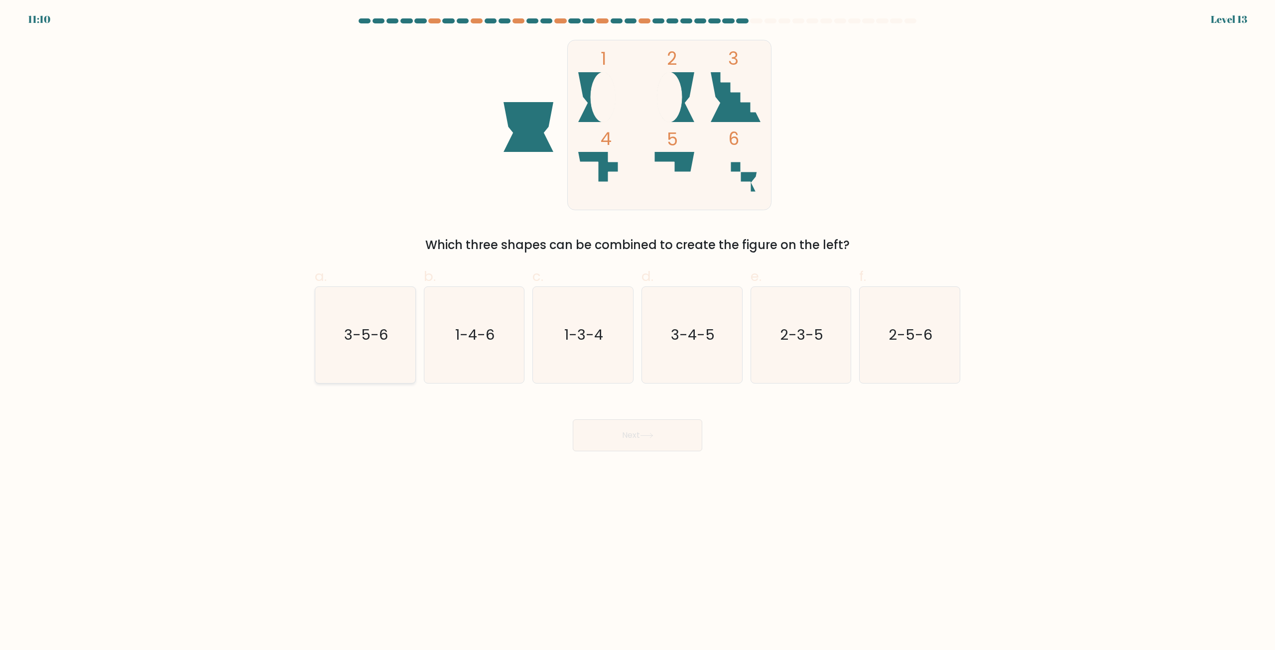
click at [340, 335] on icon "3-5-6" at bounding box center [365, 335] width 96 height 96
click at [638, 332] on input "a. 3-5-6" at bounding box center [638, 328] width 0 height 6
radio input "true"
click at [682, 437] on button "Next" at bounding box center [638, 435] width 130 height 32
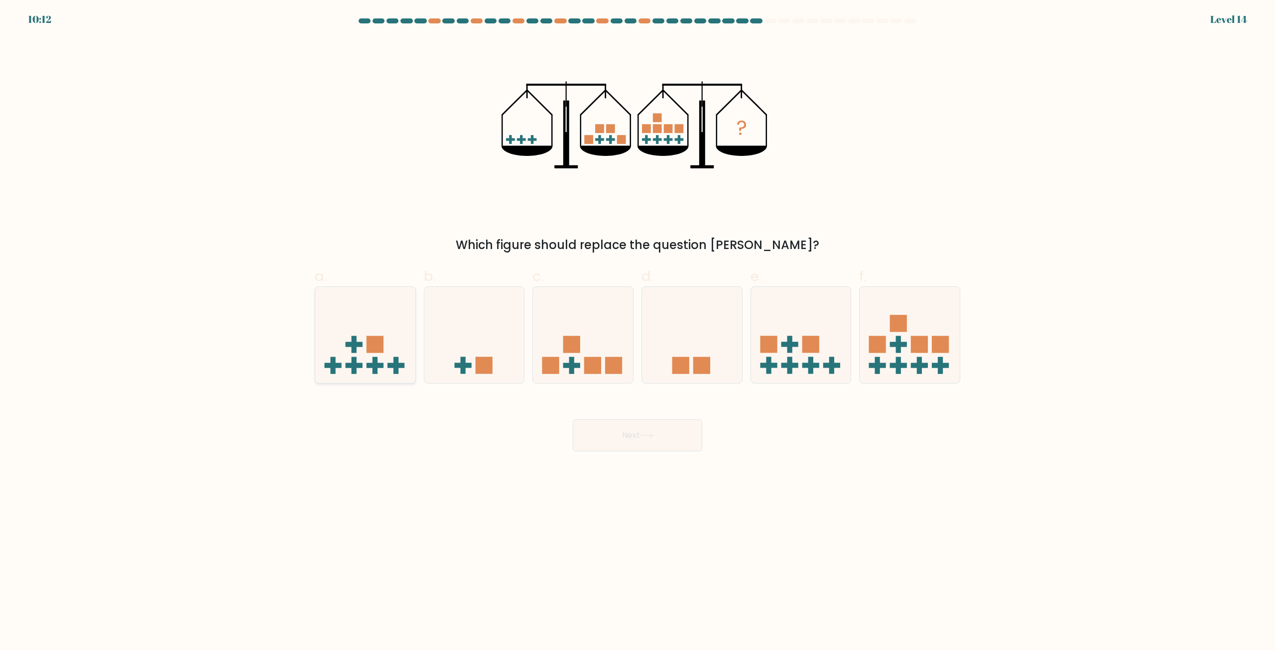
click at [351, 359] on icon at bounding box center [365, 335] width 100 height 83
click at [638, 332] on input "a." at bounding box center [638, 328] width 0 height 6
radio input "true"
click at [604, 442] on button "Next" at bounding box center [638, 435] width 130 height 32
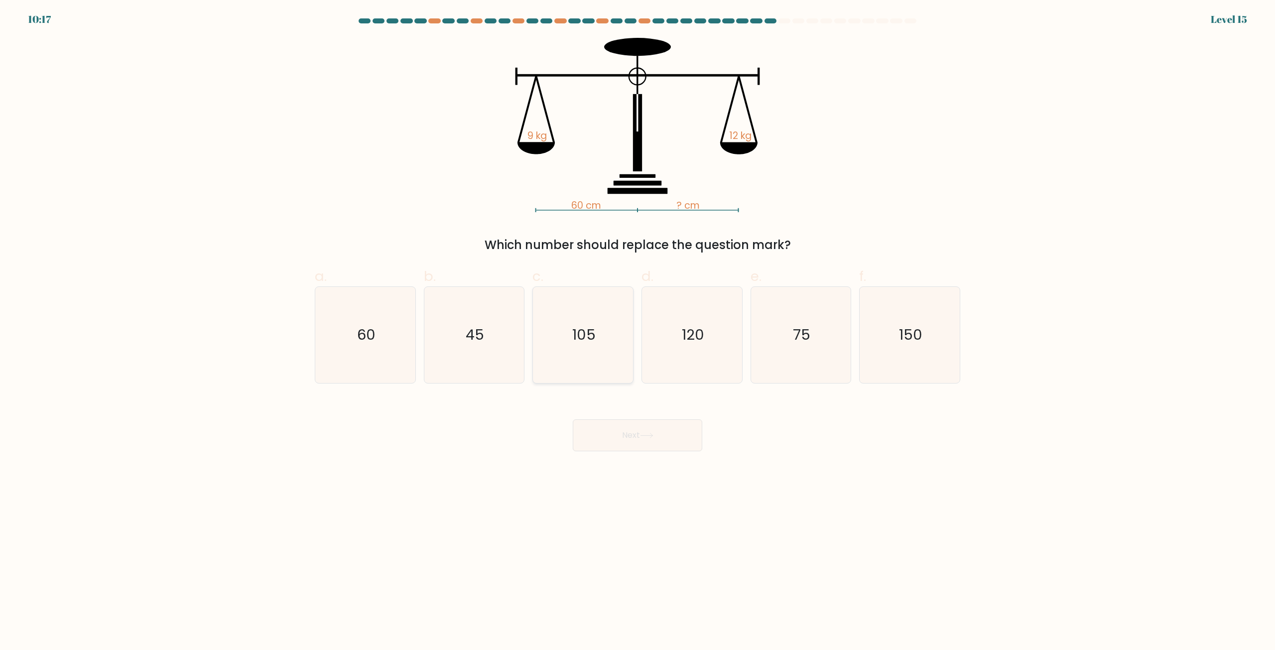
click at [572, 358] on icon "105" at bounding box center [583, 335] width 96 height 96
click at [638, 332] on input "c. 105" at bounding box center [638, 328] width 0 height 6
radio input "true"
click at [624, 434] on button "Next" at bounding box center [638, 435] width 130 height 32
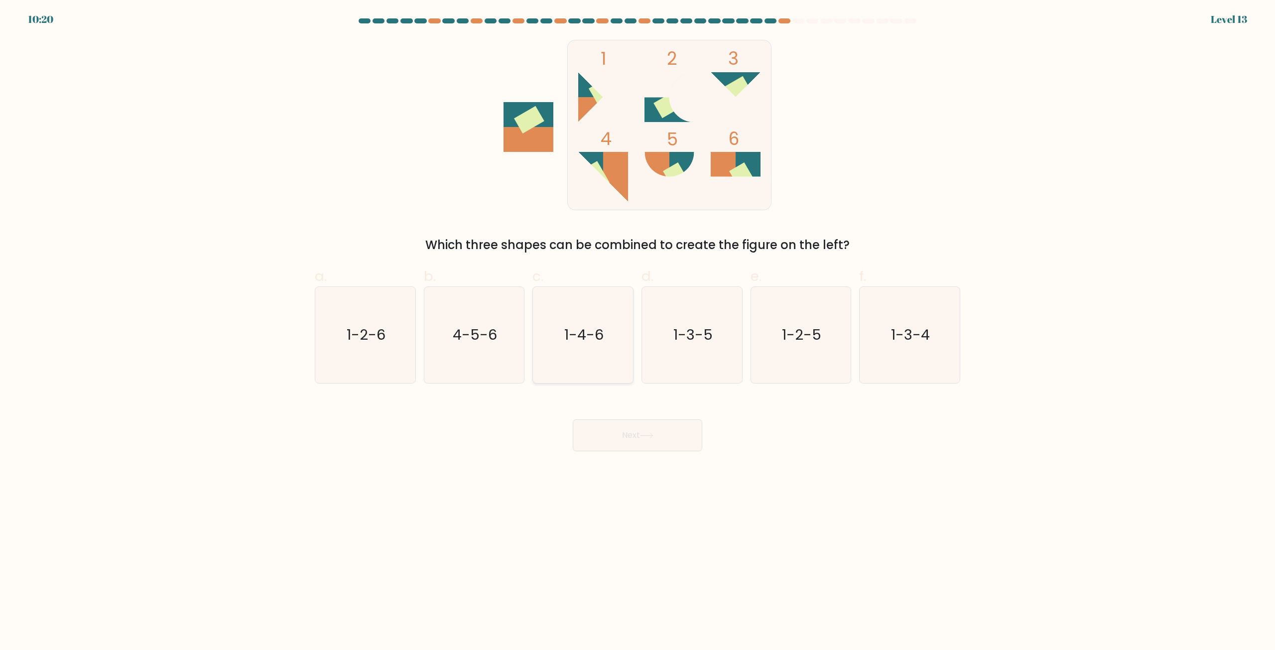
click at [580, 340] on text "1-4-6" at bounding box center [583, 335] width 39 height 20
click at [638, 332] on input "c. 1-4-6" at bounding box center [638, 328] width 0 height 6
radio input "true"
click at [647, 433] on icon at bounding box center [646, 435] width 13 height 5
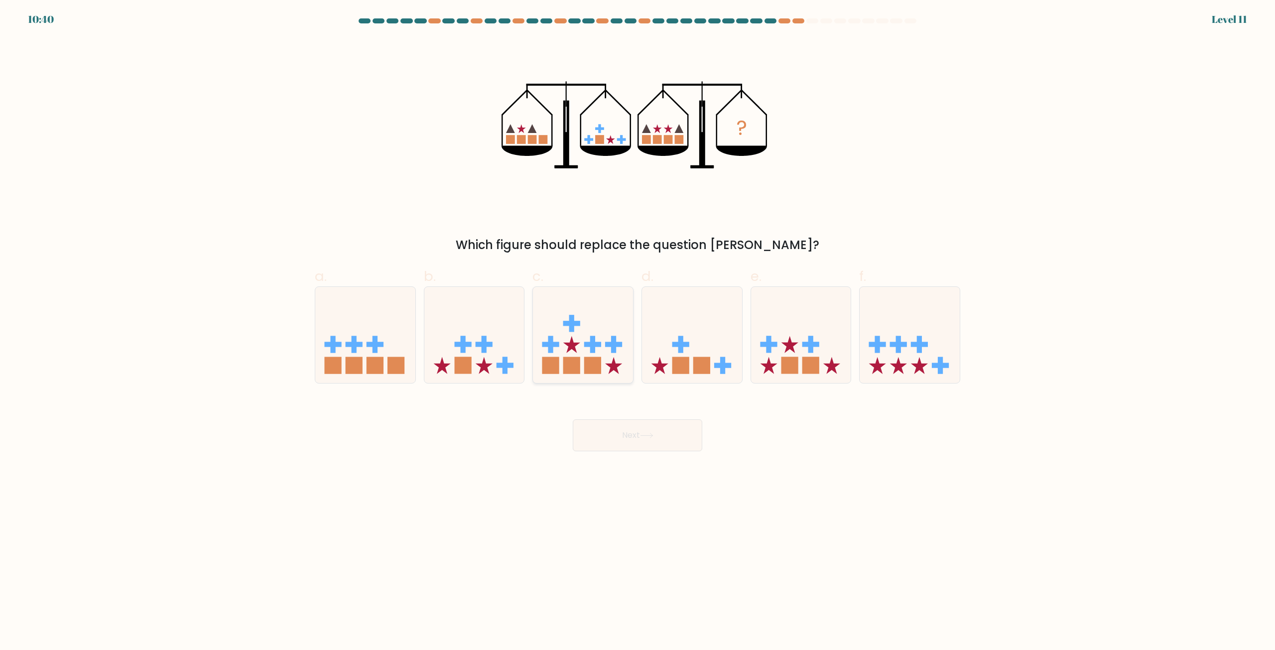
click at [615, 339] on rect at bounding box center [614, 344] width 5 height 17
click at [638, 332] on input "c." at bounding box center [638, 328] width 0 height 6
radio input "true"
click at [651, 433] on icon at bounding box center [646, 435] width 13 height 5
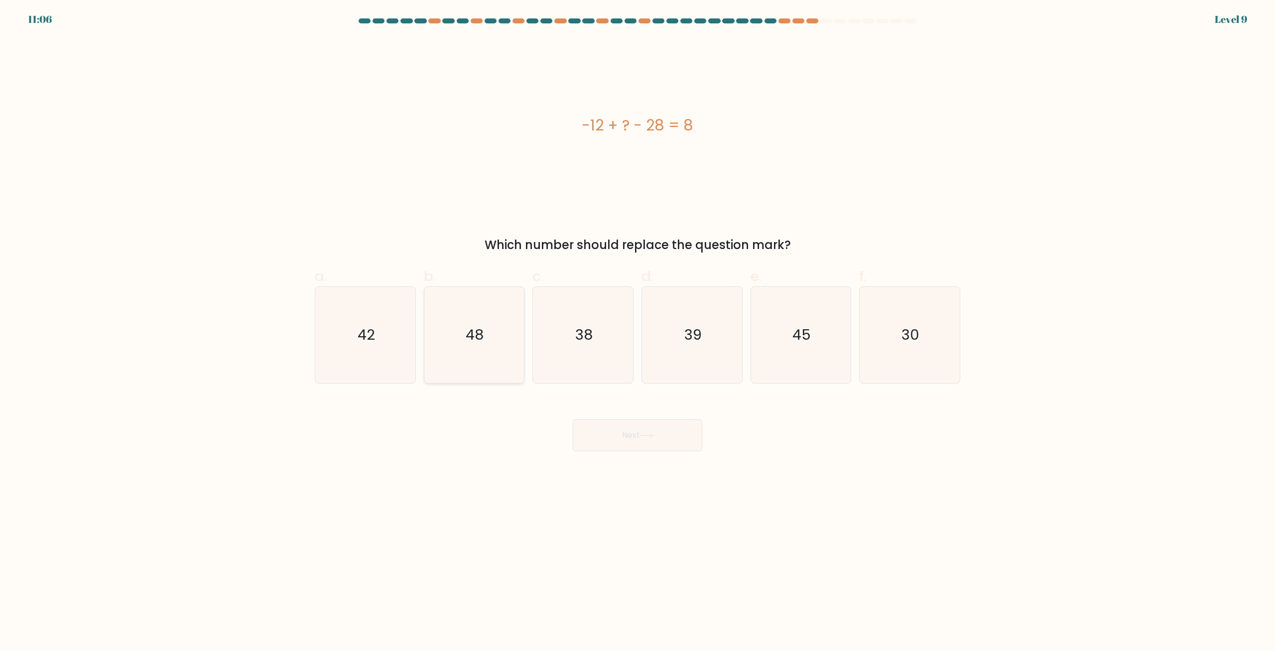
click at [462, 353] on icon "48" at bounding box center [474, 335] width 96 height 96
click at [638, 332] on input "b. 48" at bounding box center [638, 328] width 0 height 6
radio input "true"
click at [688, 428] on button "Next" at bounding box center [638, 435] width 130 height 32
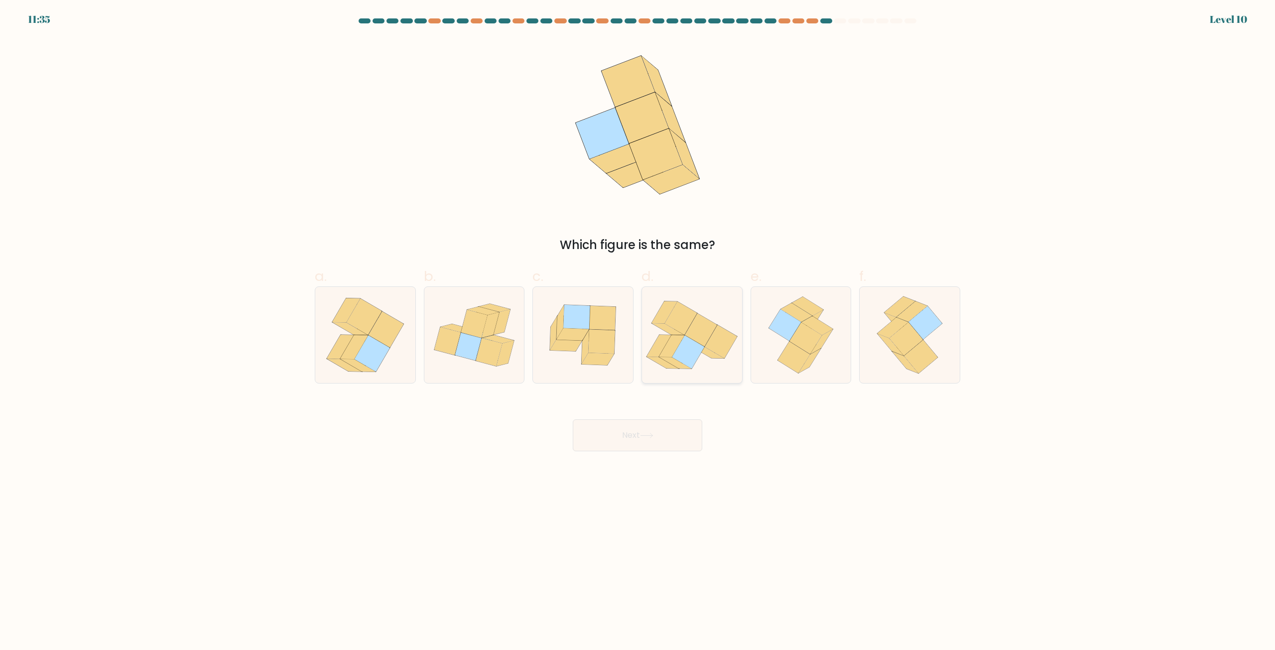
click at [675, 313] on icon at bounding box center [681, 318] width 32 height 33
click at [638, 325] on input "d." at bounding box center [638, 328] width 0 height 6
radio input "true"
click at [674, 444] on button "Next" at bounding box center [638, 435] width 130 height 32
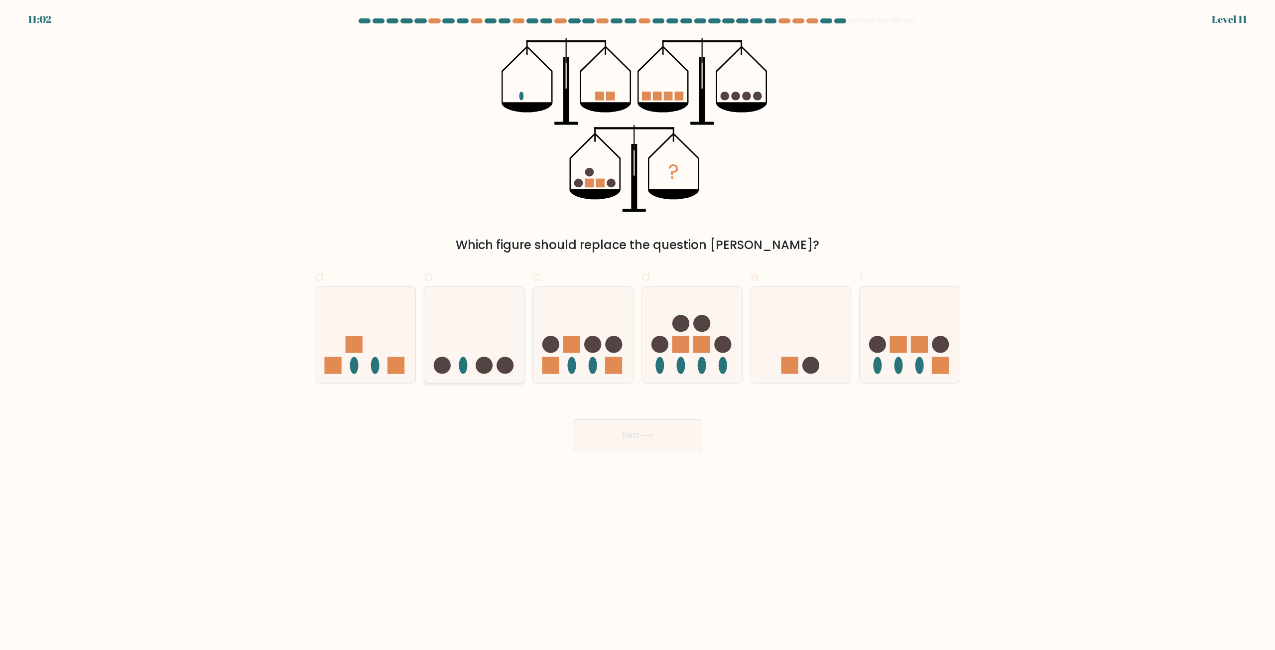
click at [471, 358] on icon at bounding box center [474, 335] width 100 height 83
click at [638, 332] on input "b." at bounding box center [638, 328] width 0 height 6
radio input "true"
click at [666, 430] on button "Next" at bounding box center [638, 435] width 130 height 32
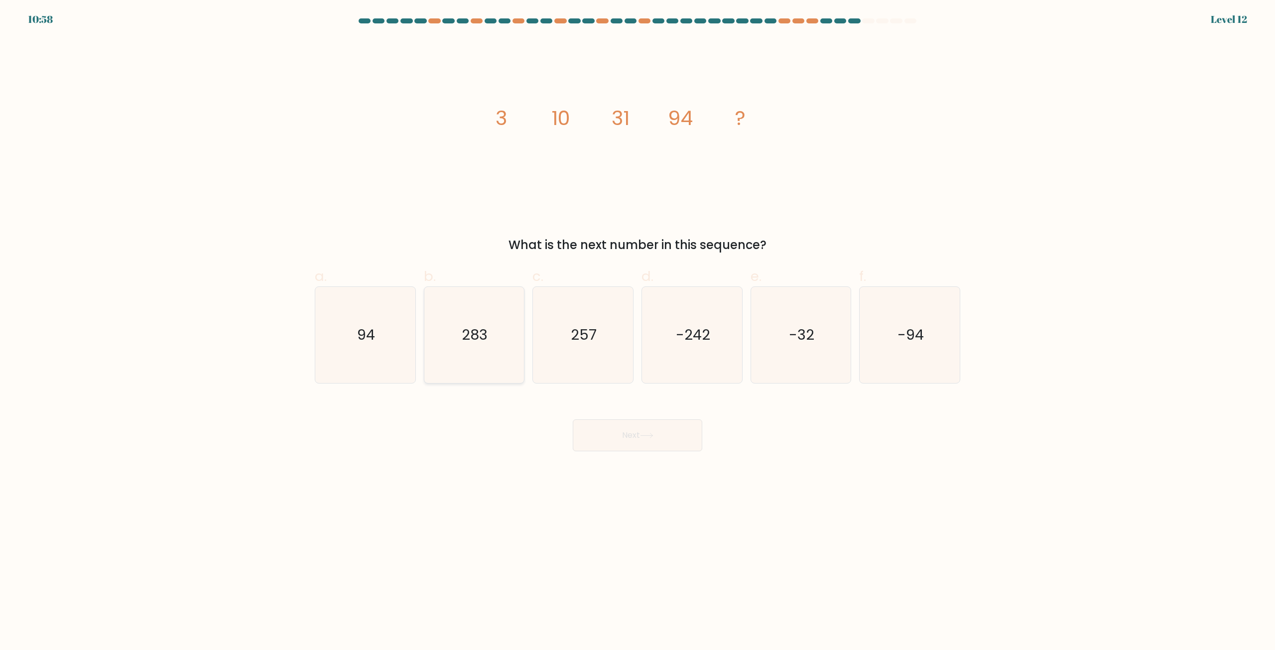
click at [462, 340] on text "283" at bounding box center [475, 335] width 26 height 20
click at [638, 332] on input "b. 283" at bounding box center [638, 328] width 0 height 6
radio input "true"
click at [635, 437] on button "Next" at bounding box center [638, 435] width 130 height 32
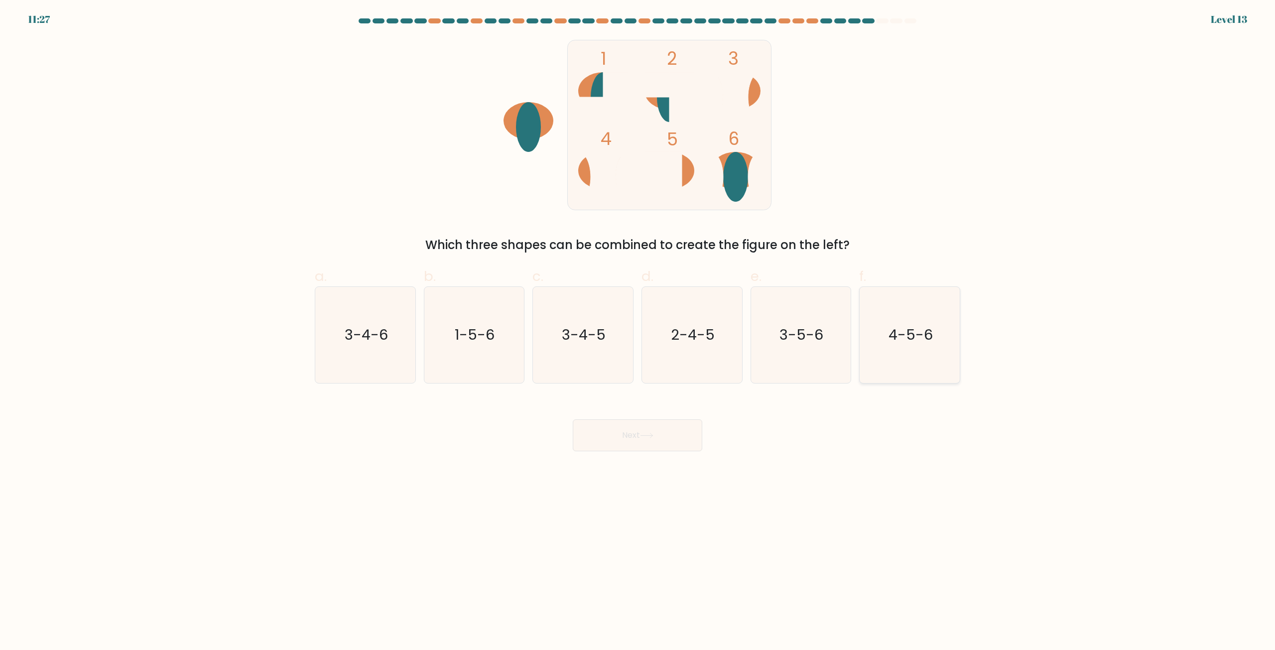
click at [934, 330] on icon "4-5-6" at bounding box center [910, 335] width 96 height 96
click at [638, 330] on input "f. 4-5-6" at bounding box center [638, 328] width 0 height 6
radio input "true"
click at [647, 428] on button "Next" at bounding box center [638, 435] width 130 height 32
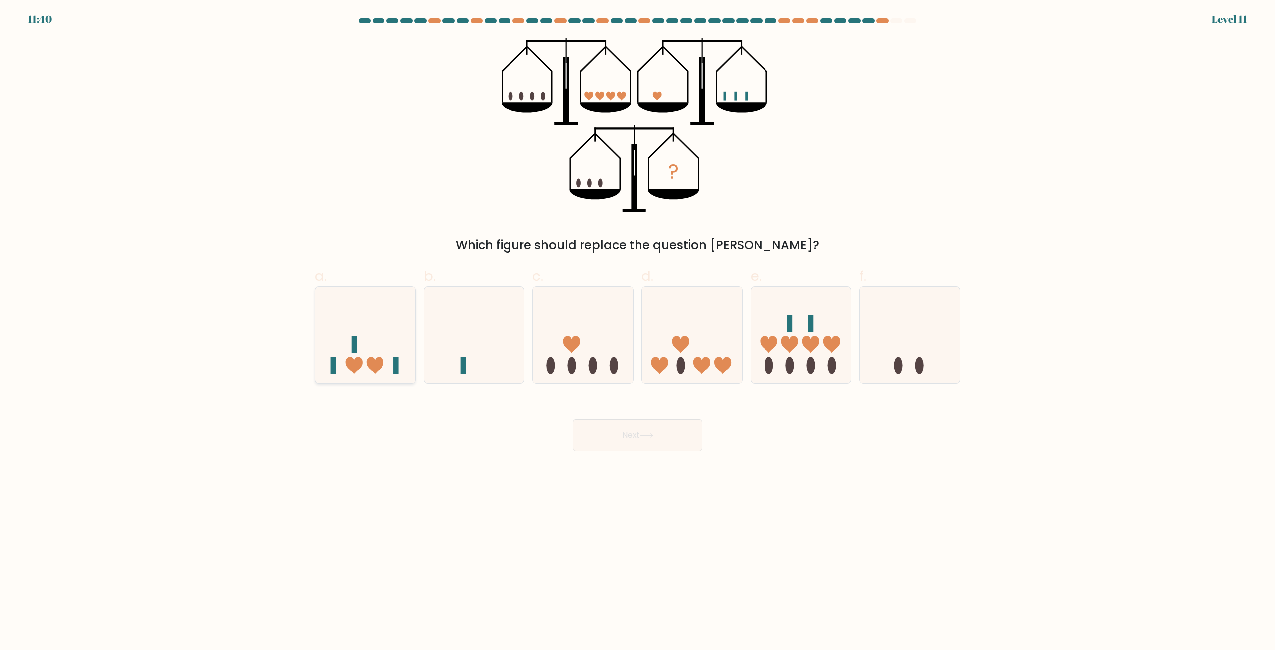
click at [389, 324] on icon at bounding box center [365, 335] width 100 height 83
click at [638, 325] on input "a." at bounding box center [638, 328] width 0 height 6
radio input "true"
click at [643, 430] on button "Next" at bounding box center [638, 435] width 130 height 32
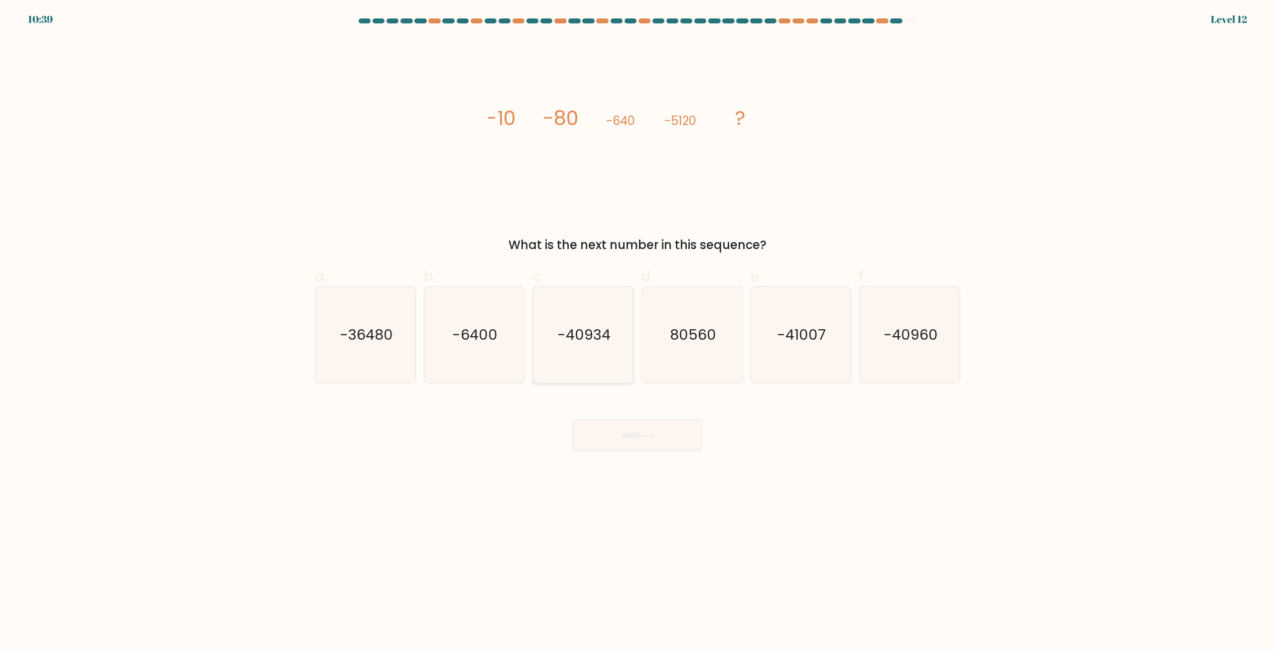
click at [619, 361] on icon "-40934" at bounding box center [583, 335] width 96 height 96
click at [638, 332] on input "c. -40934" at bounding box center [638, 328] width 0 height 6
radio input "true"
click at [640, 438] on button "Next" at bounding box center [638, 435] width 130 height 32
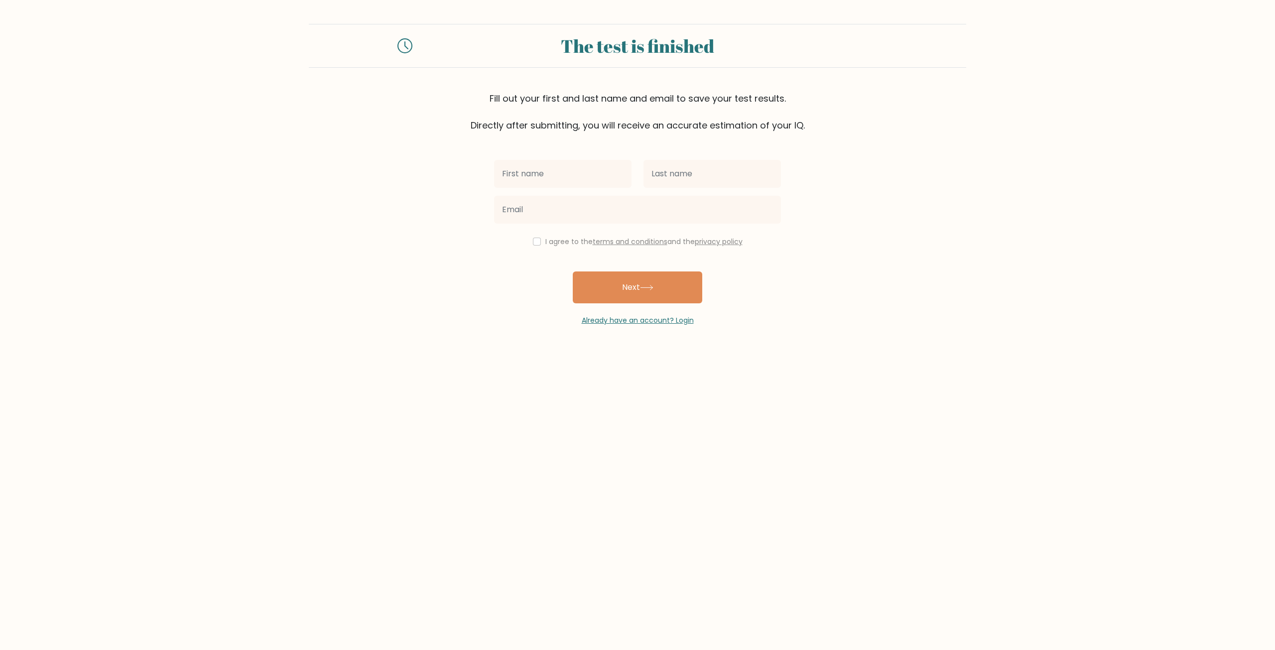
click at [575, 168] on input "text" at bounding box center [562, 174] width 137 height 28
type input "[PERSON_NAME]"
type input "cahyanamohamad@gmail.com"
click at [537, 241] on input "checkbox" at bounding box center [537, 242] width 8 height 8
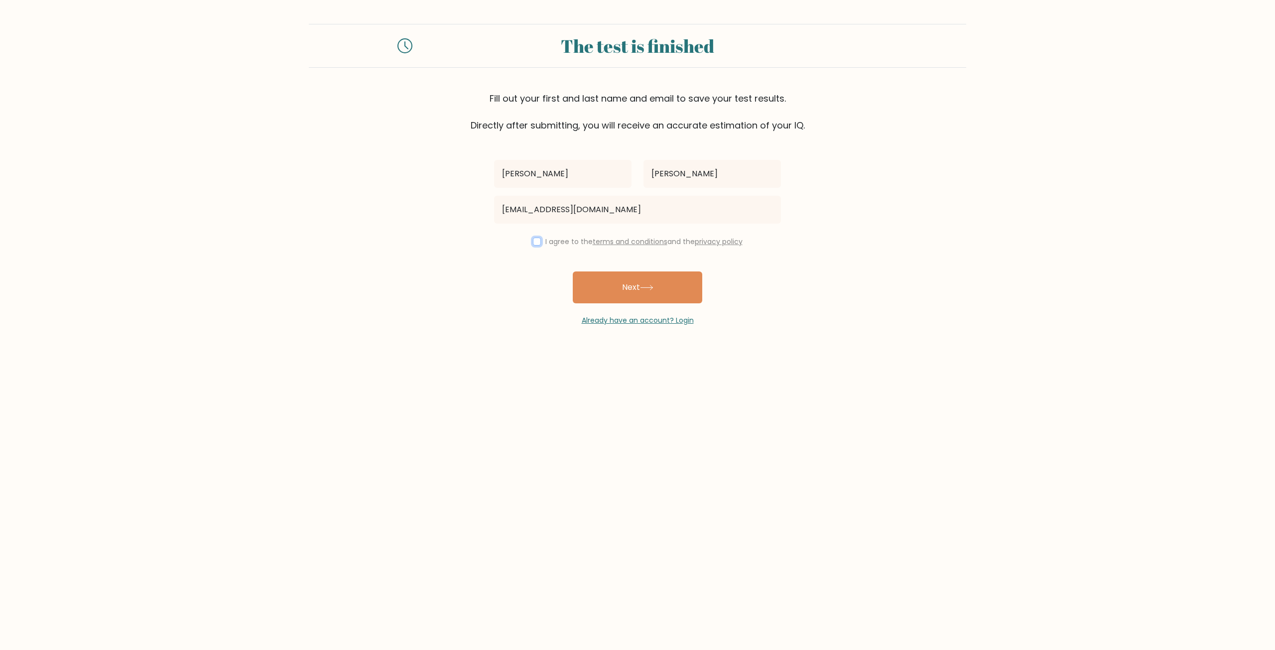
checkbox input "true"
click at [628, 289] on button "Next" at bounding box center [638, 287] width 130 height 32
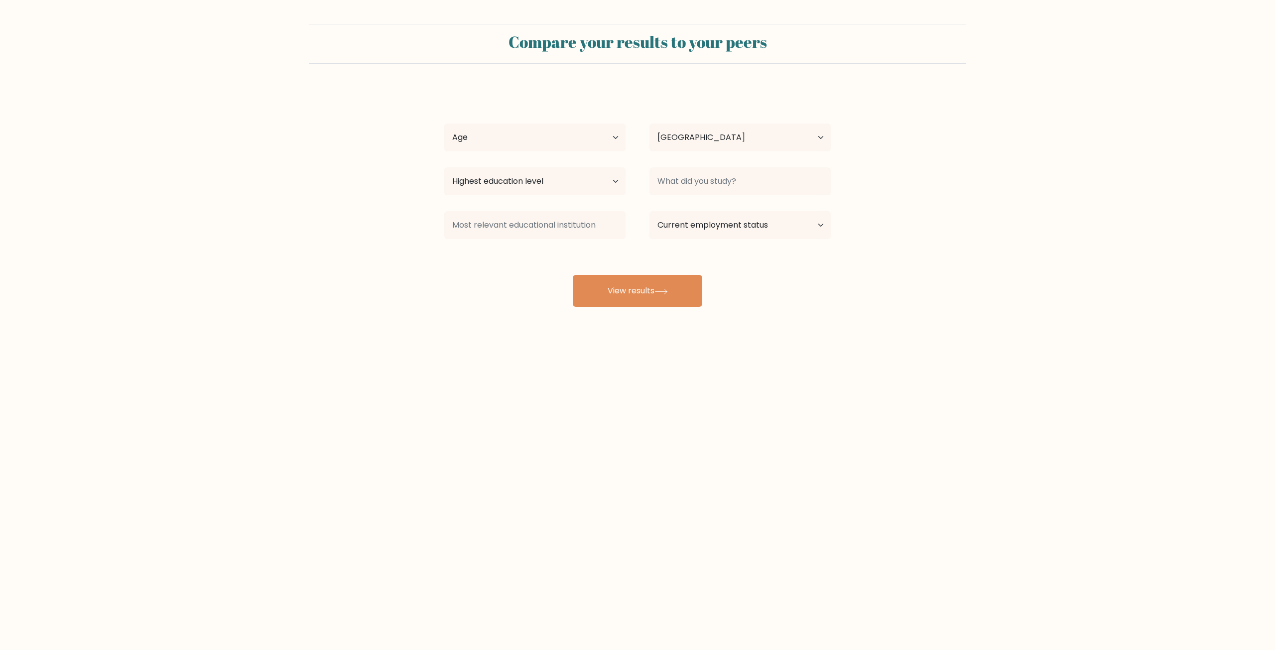
select select "ID"
click at [600, 141] on select "Age Under 18 years old 18-24 years old 25-34 years old 35-44 years old 45-54 ye…" at bounding box center [534, 138] width 181 height 28
select select "25_34"
click at [444, 124] on select "Age Under 18 years old 18-24 years old 25-34 years old 35-44 years old 45-54 ye…" at bounding box center [534, 138] width 181 height 28
click at [598, 185] on select "Highest education level No schooling Primary Lower Secondary Upper Secondary Oc…" at bounding box center [534, 181] width 181 height 28
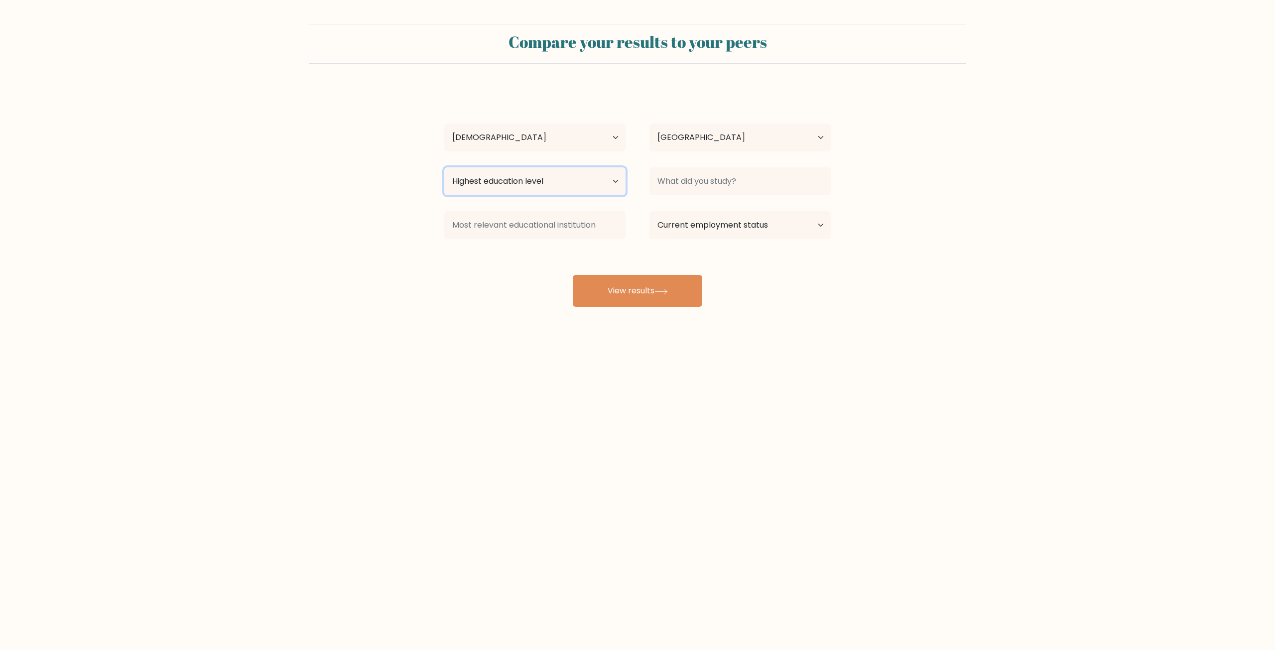
click at [444, 167] on select "Highest education level No schooling Primary Lower Secondary Upper Secondary Oc…" at bounding box center [534, 181] width 181 height 28
click at [580, 179] on select "Highest education level No schooling Primary Lower Secondary Upper Secondary Oc…" at bounding box center [534, 181] width 181 height 28
click at [444, 167] on select "Highest education level No schooling Primary Lower Secondary Upper Secondary Oc…" at bounding box center [534, 181] width 181 height 28
click at [589, 184] on select "Highest education level No schooling Primary Lower Secondary Upper Secondary Oc…" at bounding box center [534, 181] width 181 height 28
click at [444, 167] on select "Highest education level No schooling Primary Lower Secondary Upper Secondary Oc…" at bounding box center [534, 181] width 181 height 28
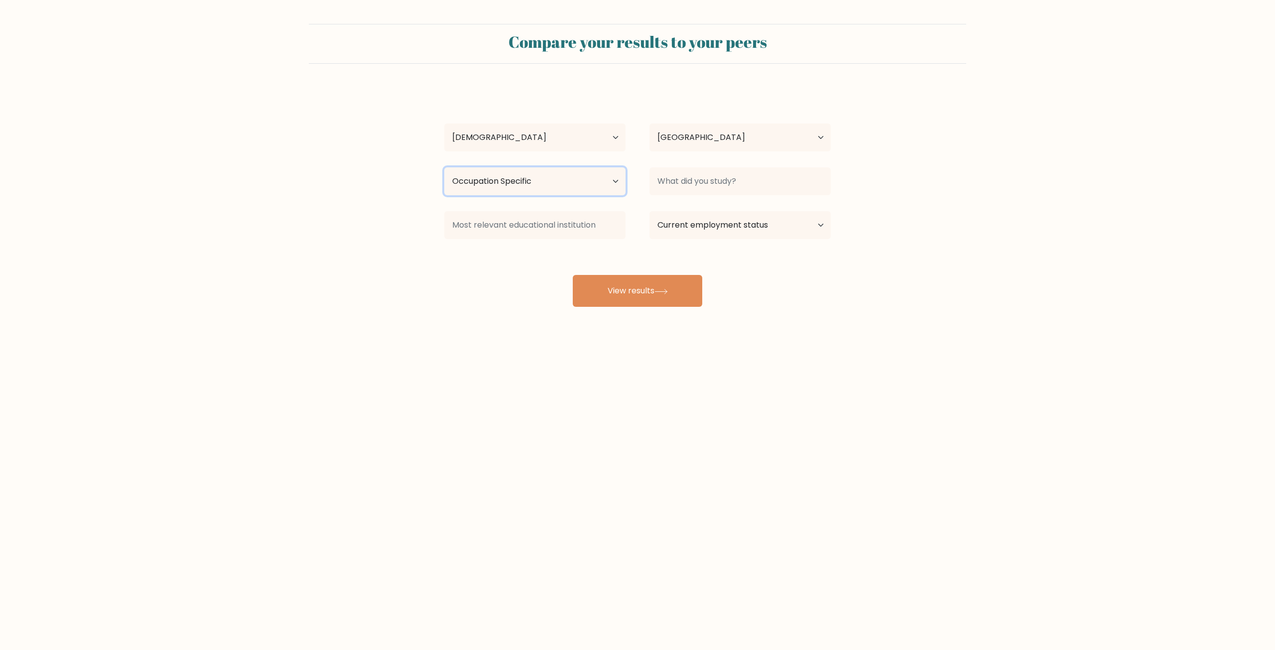
click at [589, 192] on select "Highest education level No schooling Primary Lower Secondary Upper Secondary Oc…" at bounding box center [534, 181] width 181 height 28
select select "upper_secondary"
click at [444, 167] on select "Highest education level No schooling Primary Lower Secondary Upper Secondary Oc…" at bounding box center [534, 181] width 181 height 28
click at [744, 143] on select "Country Afghanistan Albania Algeria American Samoa Andorra Angola Anguilla Anta…" at bounding box center [740, 138] width 181 height 28
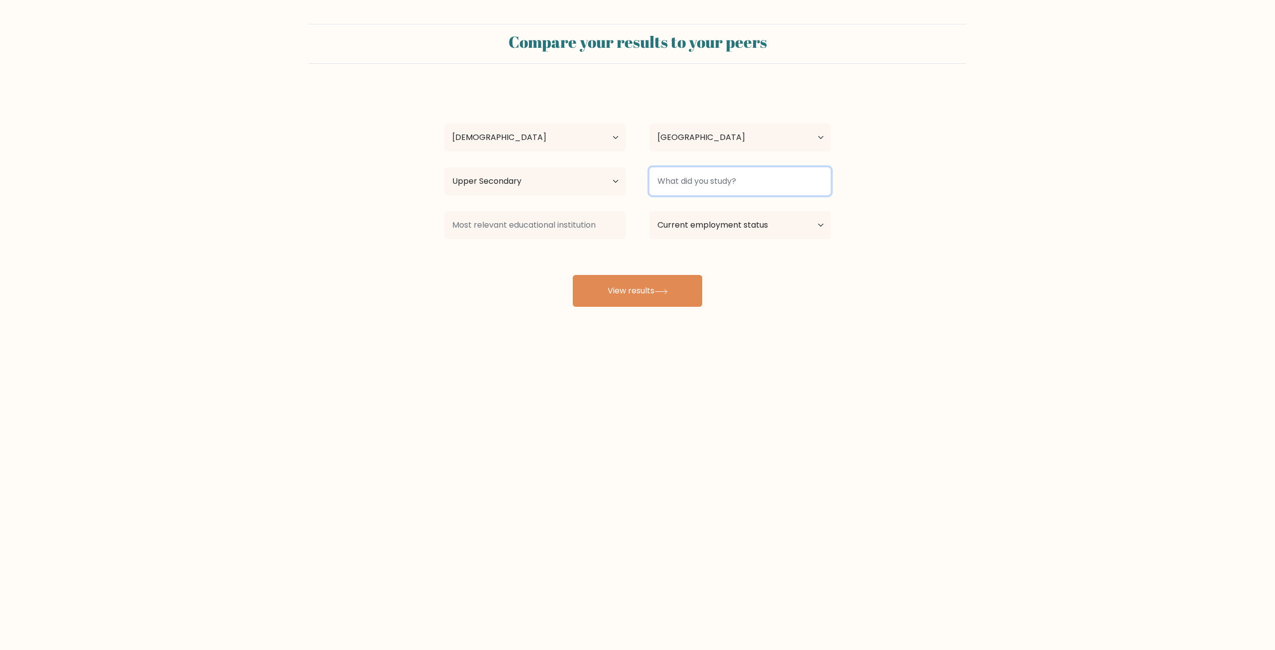
click at [749, 178] on input at bounding box center [740, 181] width 181 height 28
type input "RPL"
click at [578, 226] on input at bounding box center [534, 225] width 181 height 28
click at [693, 225] on select "Current employment status Employed Student Retired Other / prefer not to answer" at bounding box center [740, 225] width 181 height 28
click at [593, 228] on input at bounding box center [534, 225] width 181 height 28
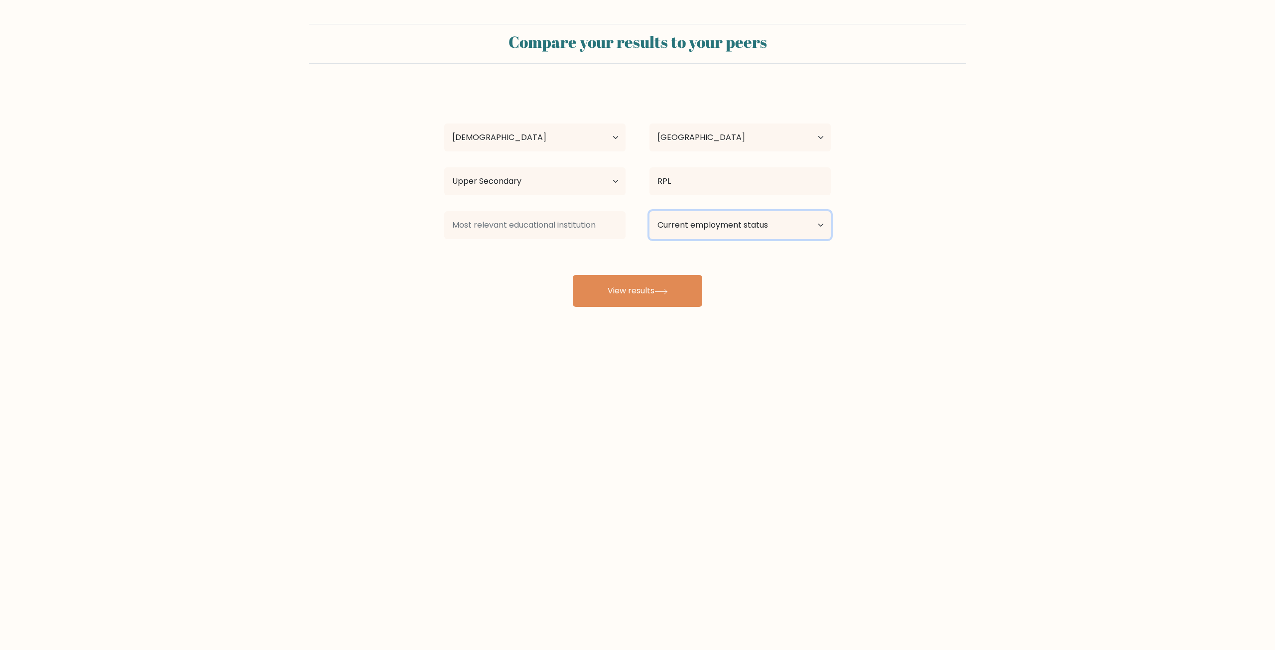
click at [725, 231] on select "Current employment status Employed Student Retired Other / prefer not to answer" at bounding box center [740, 225] width 181 height 28
select select "retired"
click at [650, 211] on select "Current employment status Employed Student Retired Other / prefer not to answer" at bounding box center [740, 225] width 181 height 28
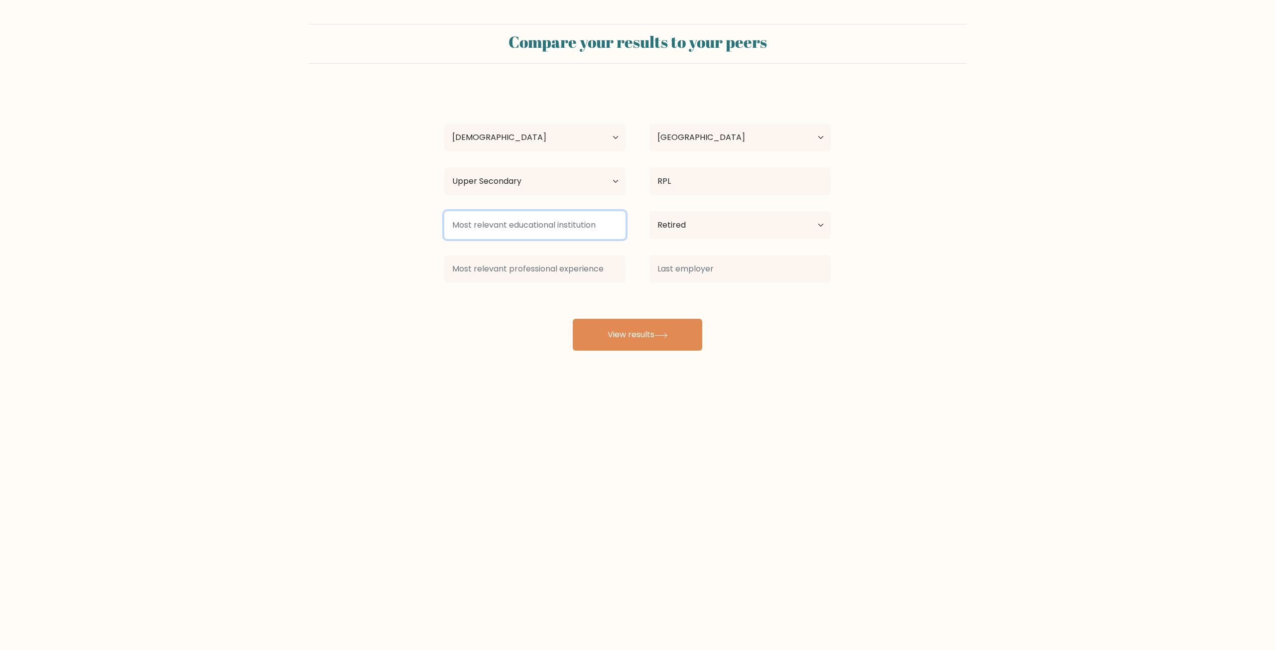
click at [565, 224] on input at bounding box center [534, 225] width 181 height 28
type input "SMK Wikrama"
click at [634, 248] on div "Mohamad Cahyana Fermana Age Under 18 years old 18-24 years old 25-34 years old …" at bounding box center [637, 219] width 398 height 263
click at [517, 266] on input at bounding box center [534, 269] width 181 height 28
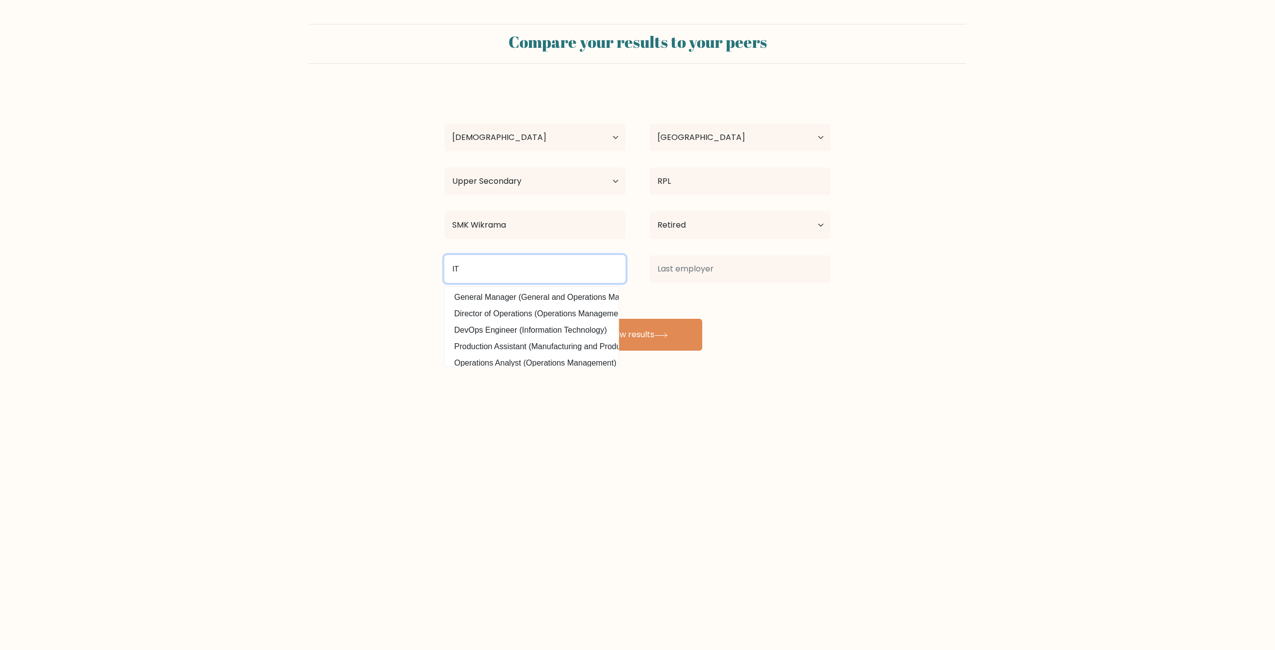
type input "I"
click at [557, 296] on option "Customer Relationship Specialist (Office and Administrative Support)" at bounding box center [531, 297] width 169 height 16
type input "Customer Relationship Specialist"
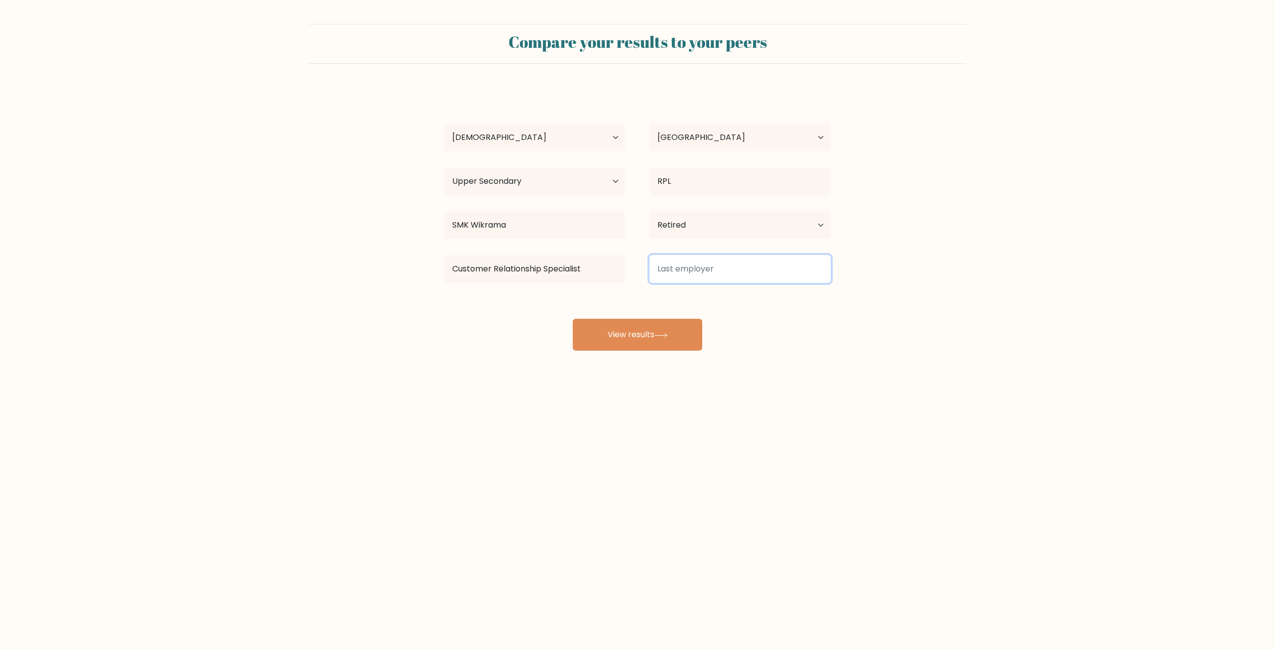
click at [703, 272] on input at bounding box center [740, 269] width 181 height 28
type input "2025"
click at [894, 318] on form "Compare your results to your peers Mohamad Cahyana Fermana Age Under 18 years o…" at bounding box center [637, 187] width 1275 height 327
click at [635, 338] on button "View results" at bounding box center [638, 335] width 130 height 32
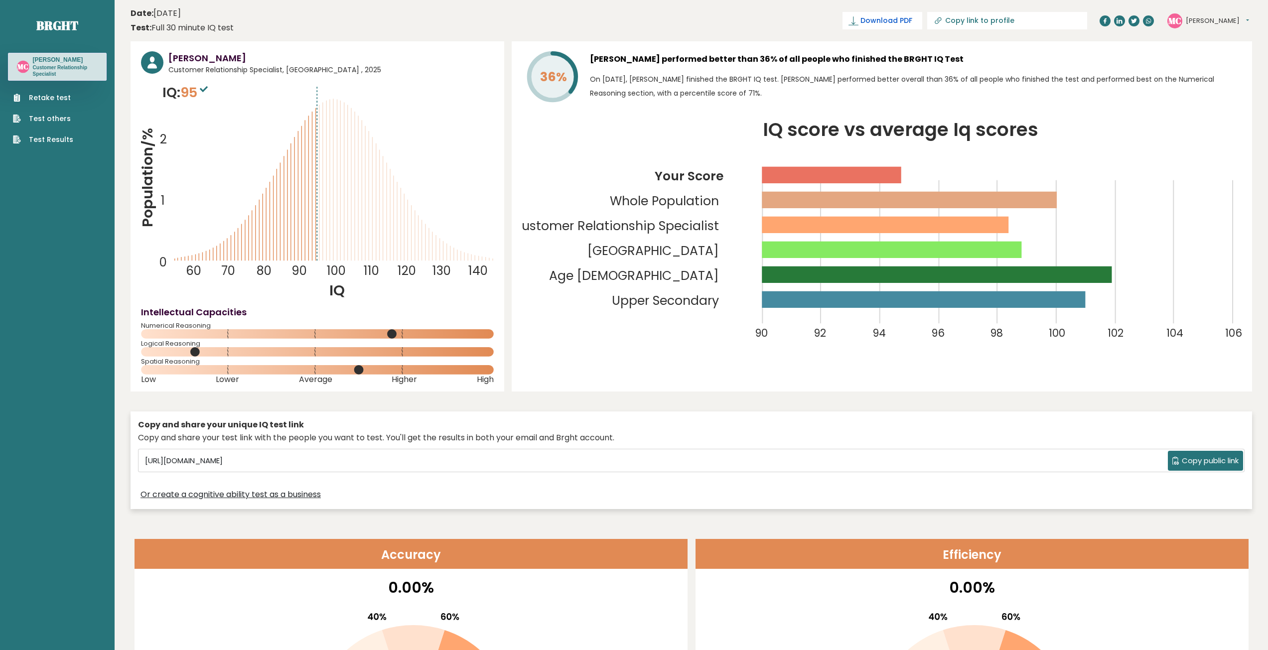
click at [922, 15] on link "Download PDF" at bounding box center [882, 20] width 80 height 17
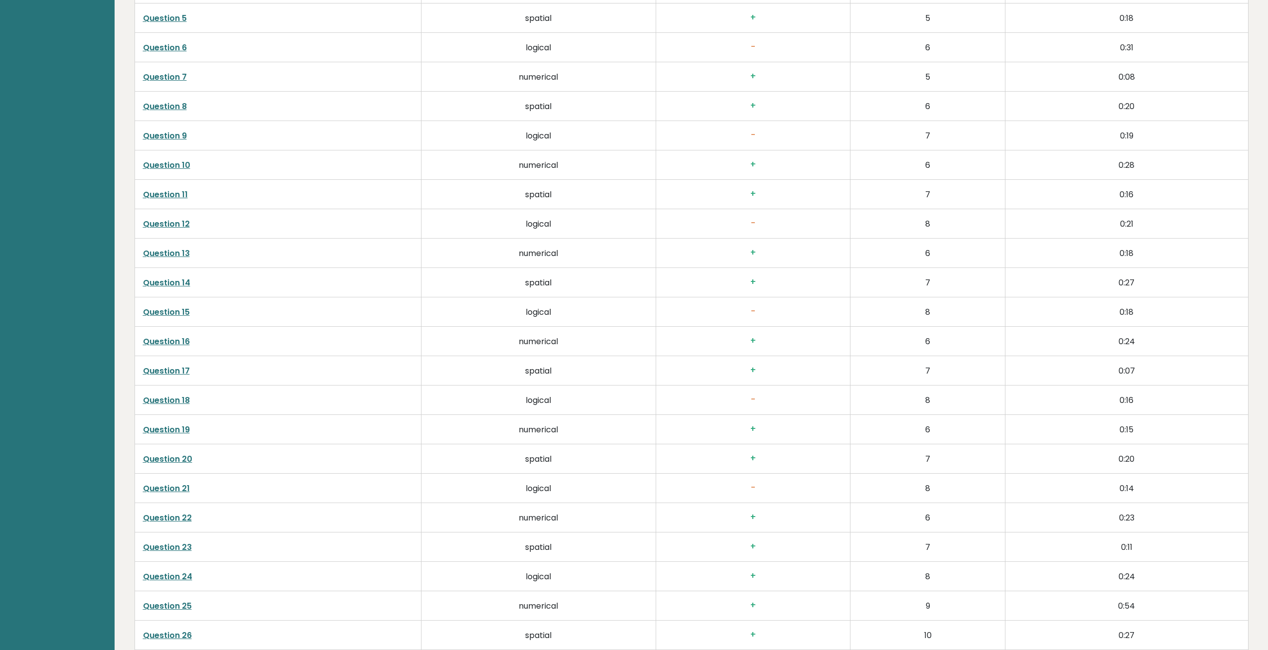
scroll to position [2192, 0]
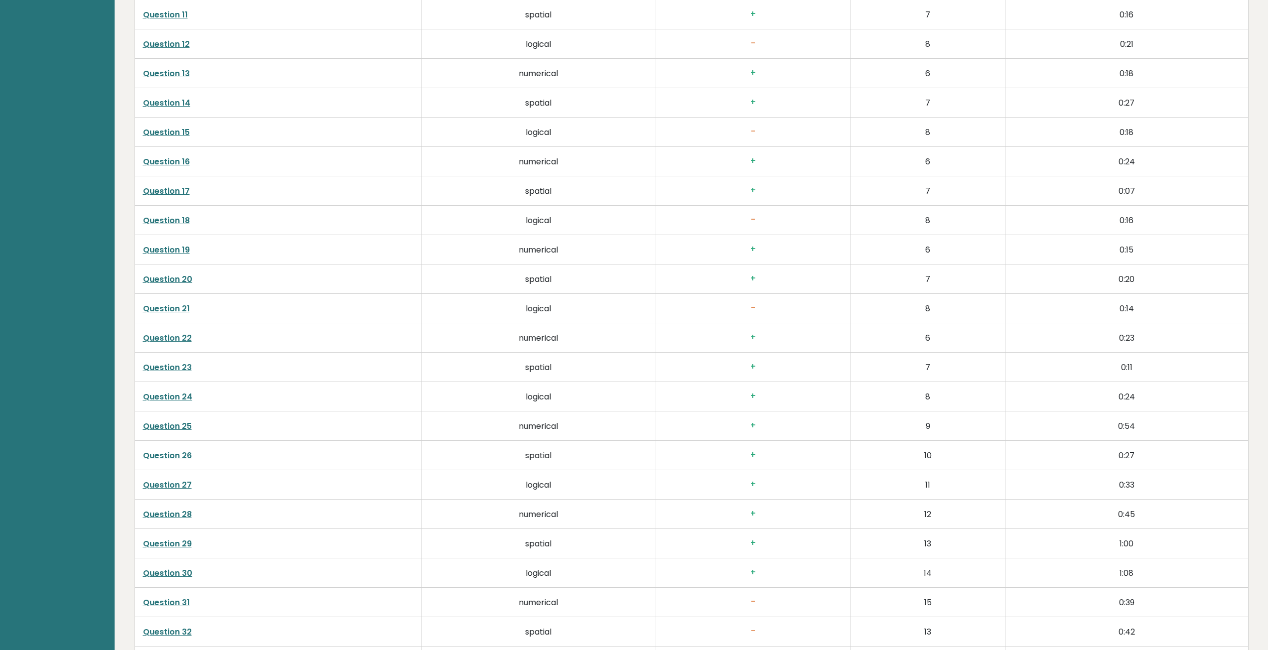
click at [162, 131] on link "Question 15" at bounding box center [166, 132] width 47 height 11
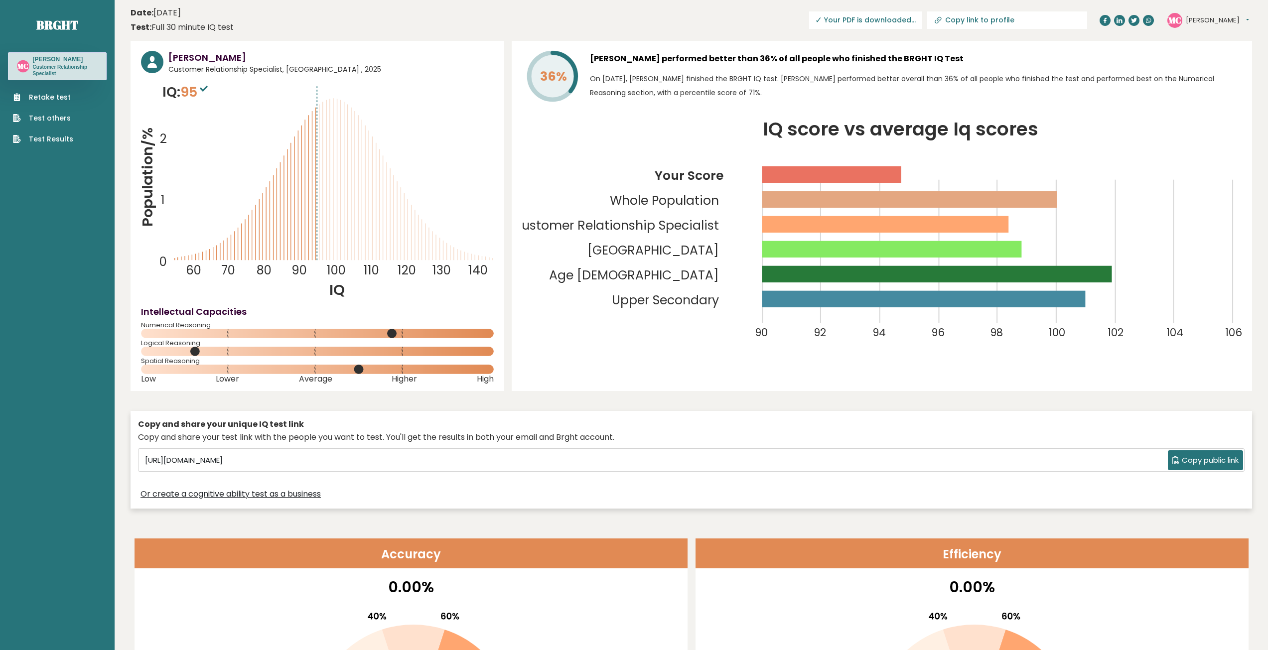
scroll to position [0, 0]
click at [1227, 21] on button "[PERSON_NAME]" at bounding box center [1216, 21] width 63 height 10
click at [1224, 33] on link "Dashboard" at bounding box center [1211, 37] width 51 height 14
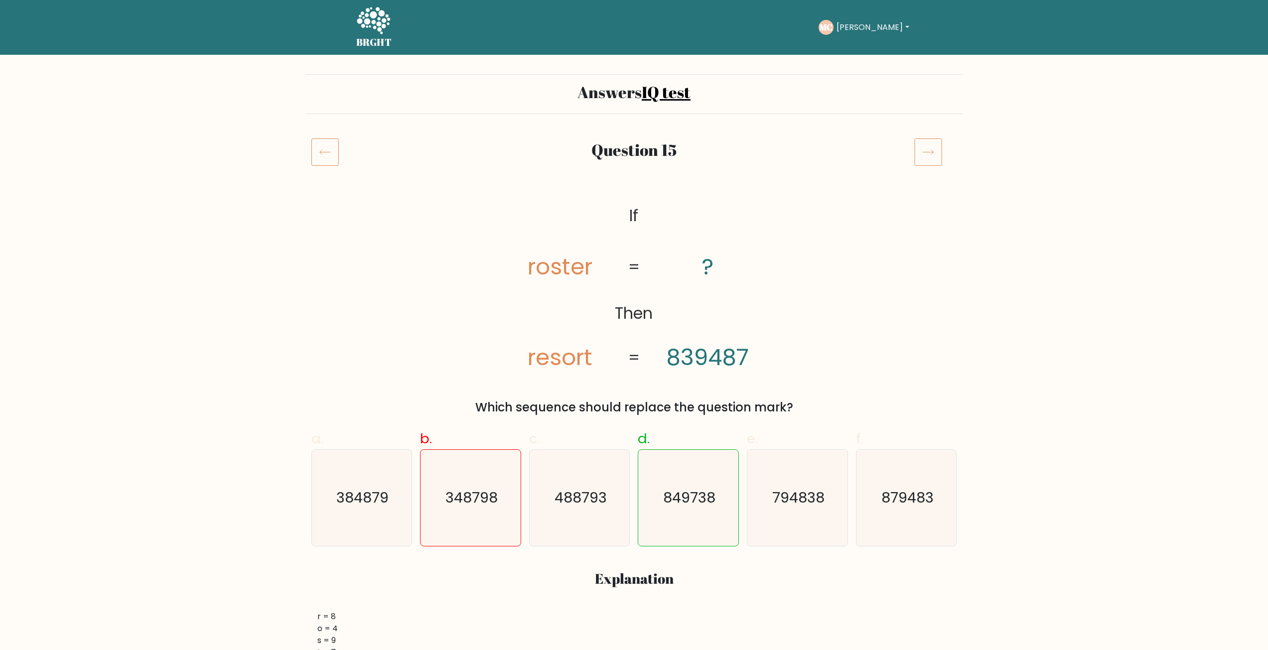
click at [568, 255] on tspan "roster" at bounding box center [560, 267] width 65 height 32
click at [555, 358] on tspan "resort" at bounding box center [560, 357] width 65 height 32
click at [554, 357] on tspan "resort" at bounding box center [560, 357] width 65 height 32
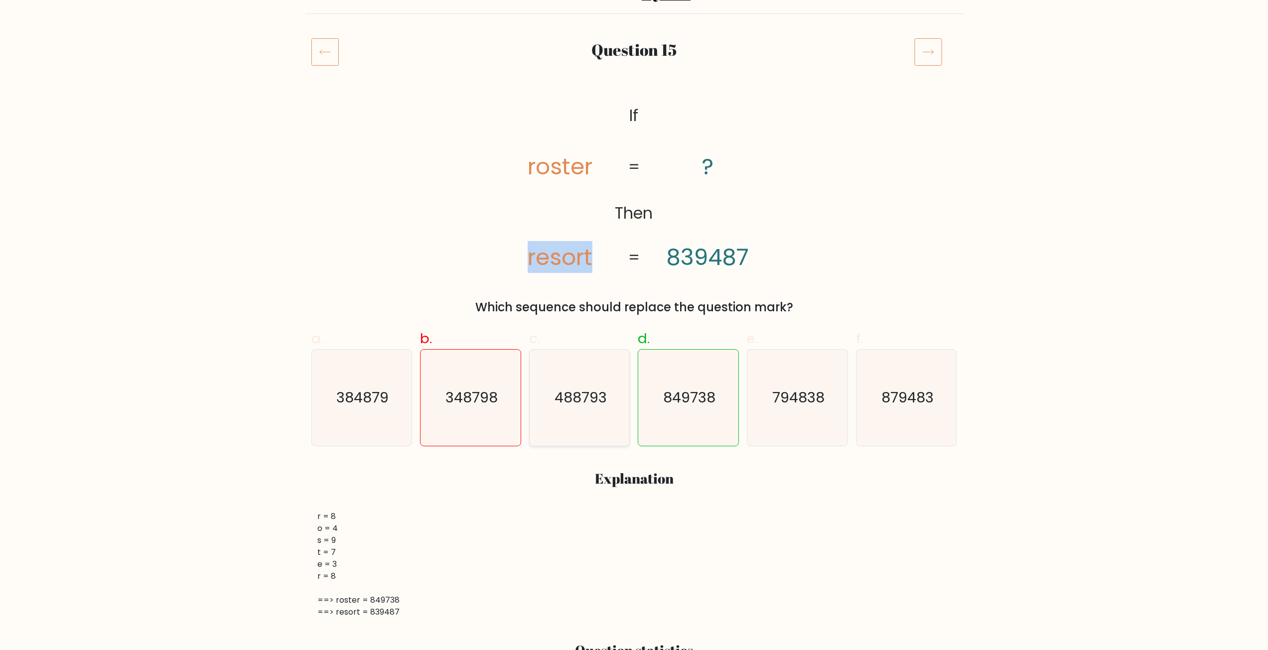
scroll to position [100, 0]
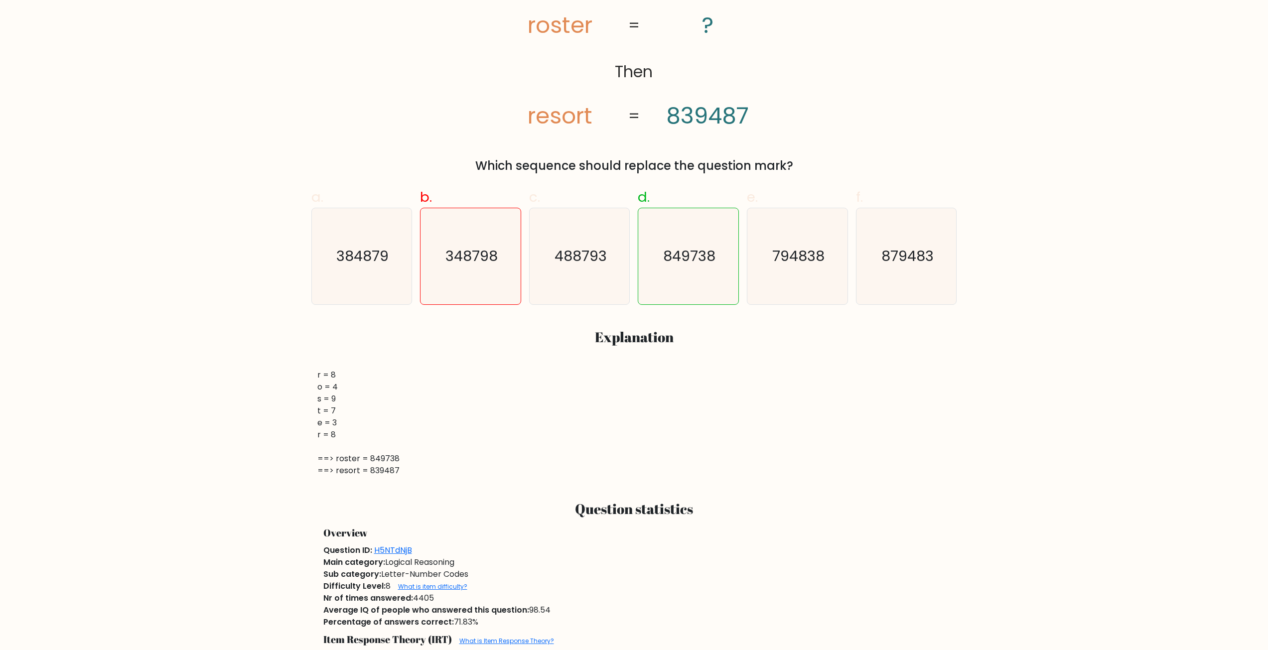
scroll to position [299, 0]
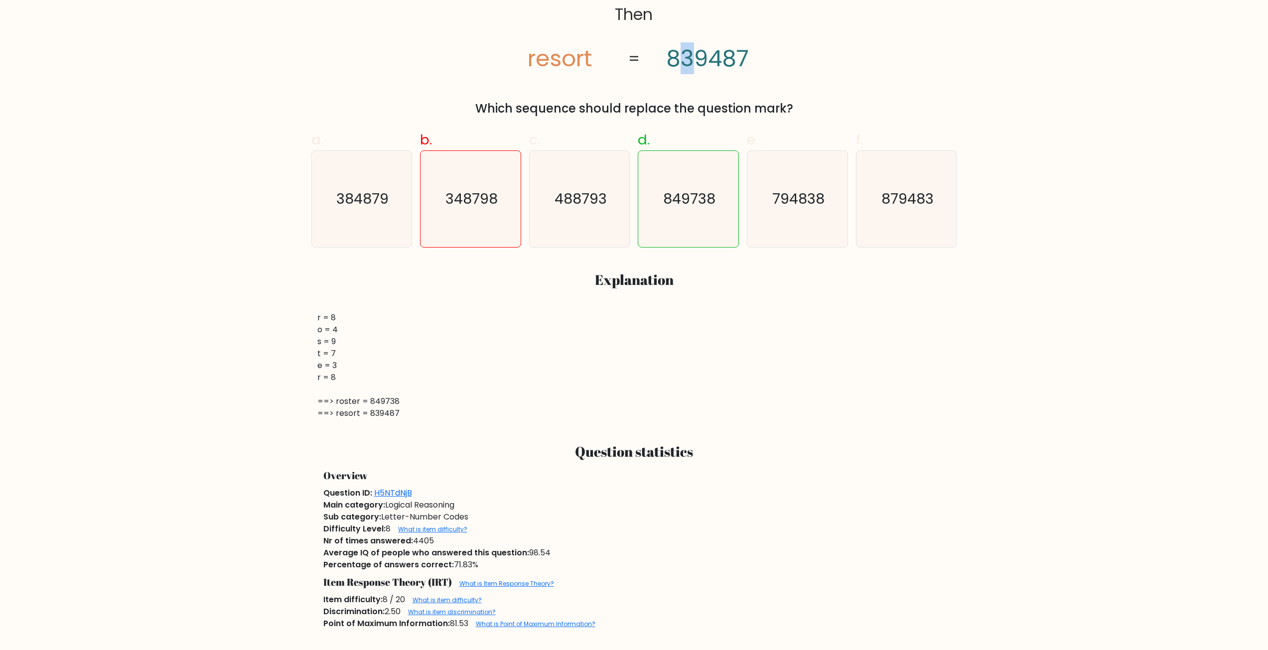
drag, startPoint x: 696, startPoint y: 58, endPoint x: 679, endPoint y: 52, distance: 18.0
click at [679, 52] on tspan "839487" at bounding box center [707, 58] width 83 height 32
drag, startPoint x: 711, startPoint y: 53, endPoint x: 697, endPoint y: 51, distance: 14.0
click at [697, 51] on tspan "839487" at bounding box center [707, 58] width 83 height 32
drag, startPoint x: 724, startPoint y: 53, endPoint x: 697, endPoint y: 57, distance: 27.2
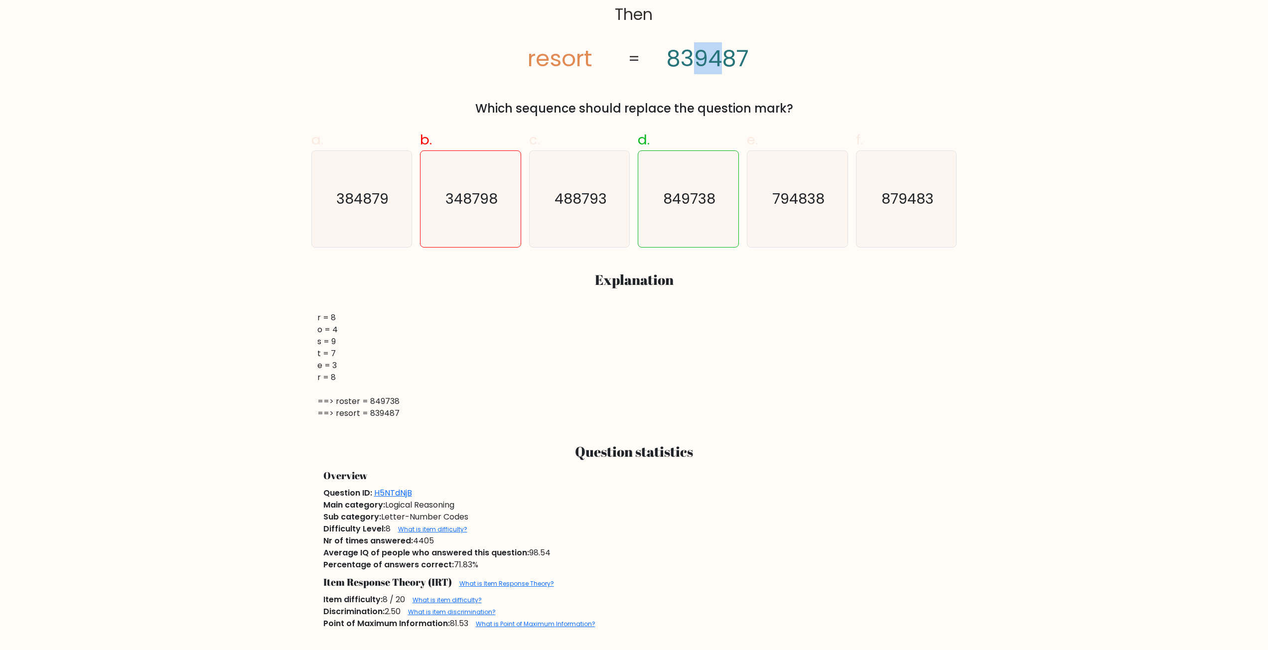
click at [697, 57] on tspan "839487" at bounding box center [707, 58] width 83 height 32
drag, startPoint x: 315, startPoint y: 317, endPoint x: 395, endPoint y: 346, distance: 85.5
click at [395, 344] on div "r = 8 o = 4 s = 9 t = 7 e = 3 r = 8 ==> roster = 849738 ==> resort = 839487" at bounding box center [634, 366] width 646 height 108
click at [340, 393] on div "r = 8 o = 4 s = 9 t = 7 e = 3 r = 8 ==> roster = 849738 ==> resort = 839487" at bounding box center [634, 366] width 634 height 108
drag, startPoint x: 334, startPoint y: 403, endPoint x: 438, endPoint y: 411, distance: 104.4
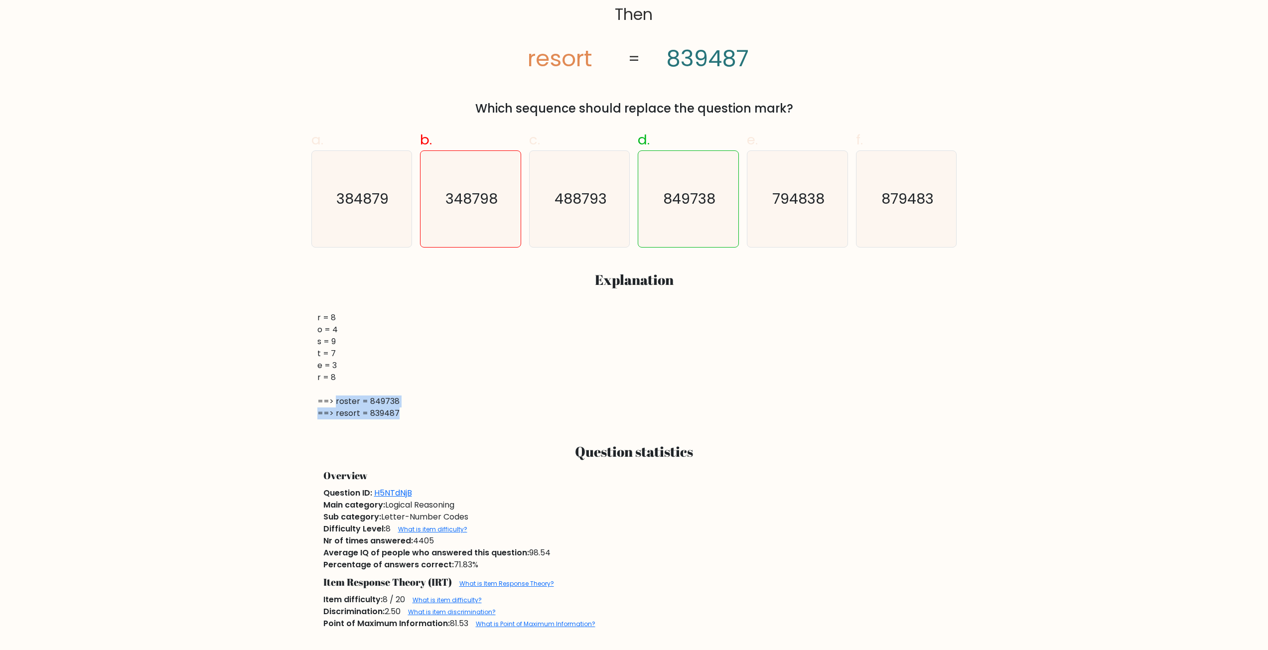
click at [438, 411] on div "r = 8 o = 4 s = 9 t = 7 e = 3 r = 8 ==> roster = 849738 ==> resort = 839487" at bounding box center [634, 366] width 634 height 108
click at [368, 416] on div "r = 8 o = 4 s = 9 t = 7 e = 3 r = 8 ==> roster = 849738 ==> resort = 839487" at bounding box center [634, 366] width 634 height 108
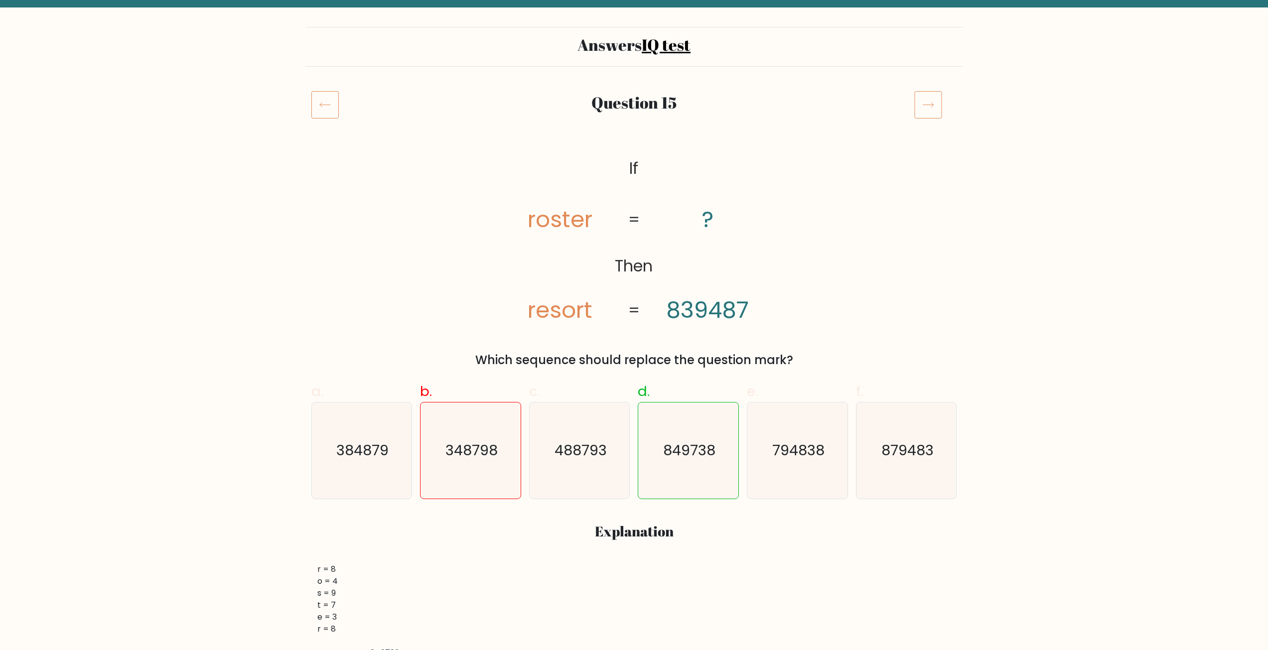
scroll to position [0, 0]
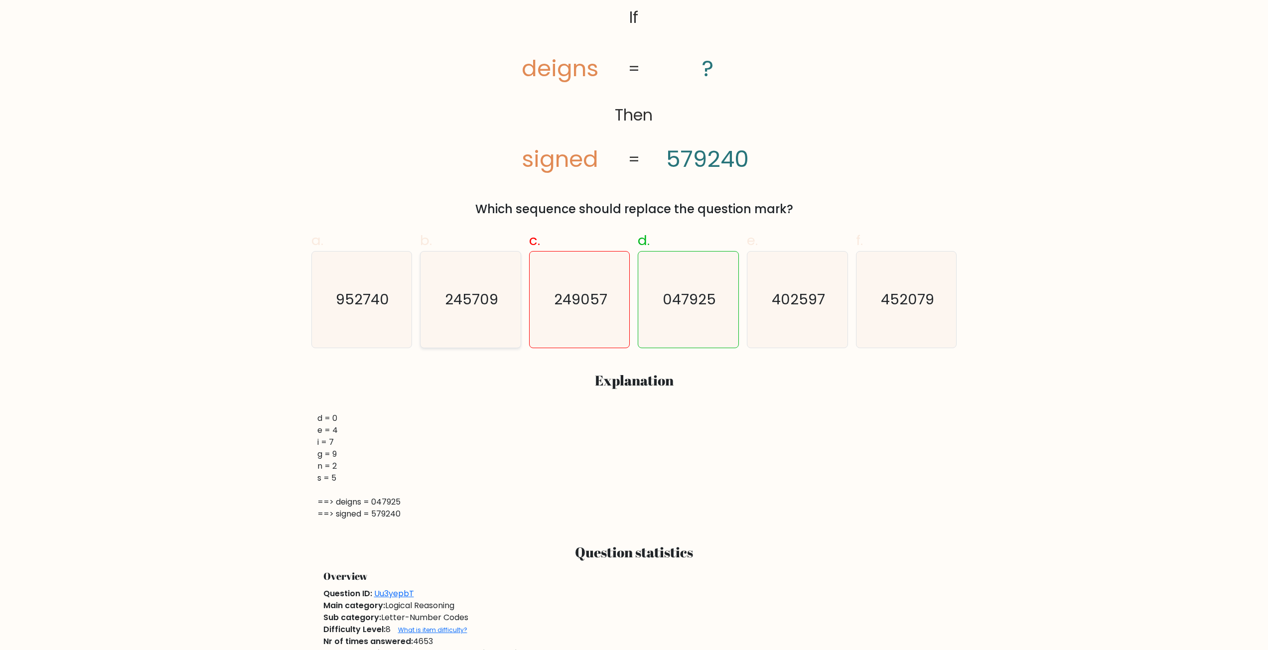
scroll to position [199, 0]
click at [519, 158] on icon "@import url('[URL][DOMAIN_NAME]); If Then deigns signed ? 579240 = =" at bounding box center [633, 88] width 283 height 174
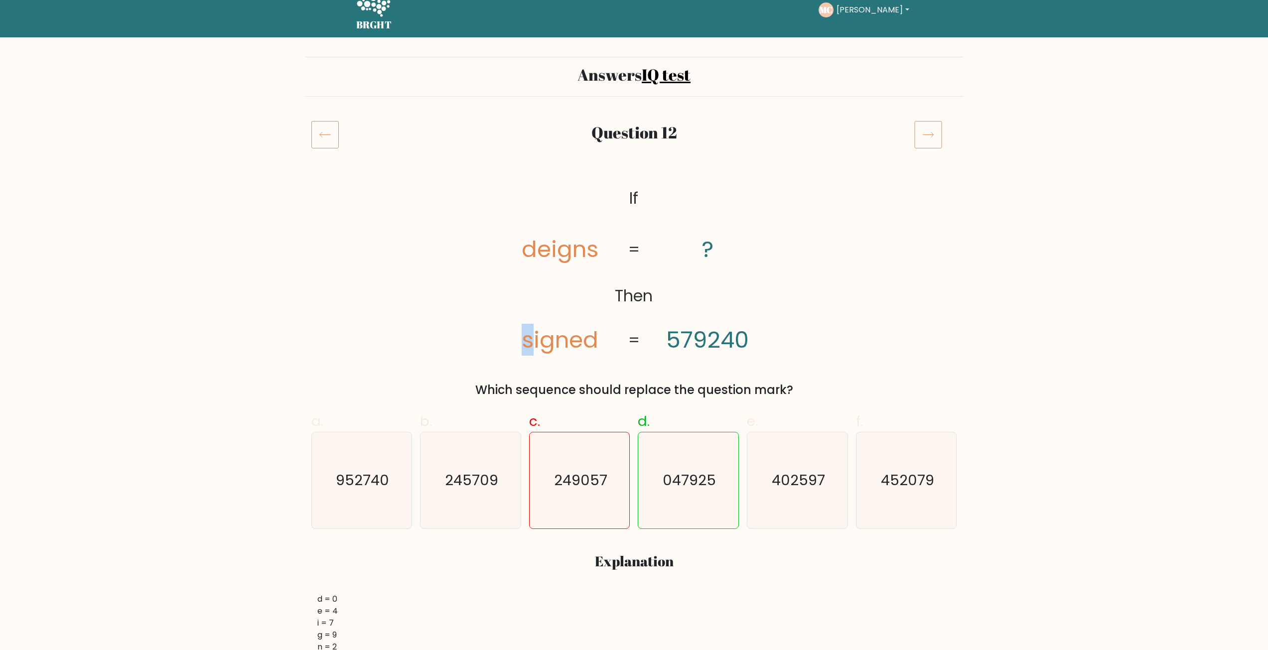
scroll to position [0, 0]
